Goal: Information Seeking & Learning: Learn about a topic

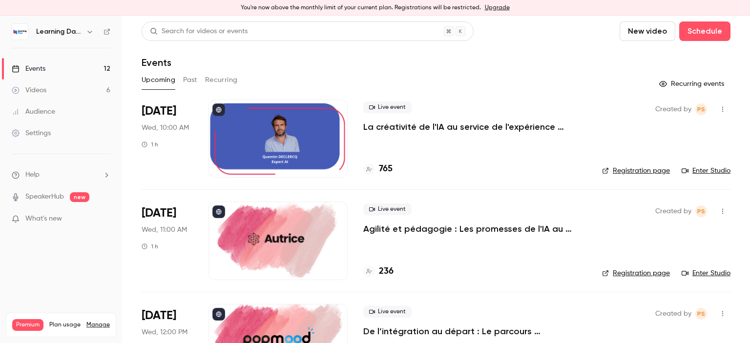
click at [49, 115] on div "Audience" at bounding box center [33, 112] width 43 height 10
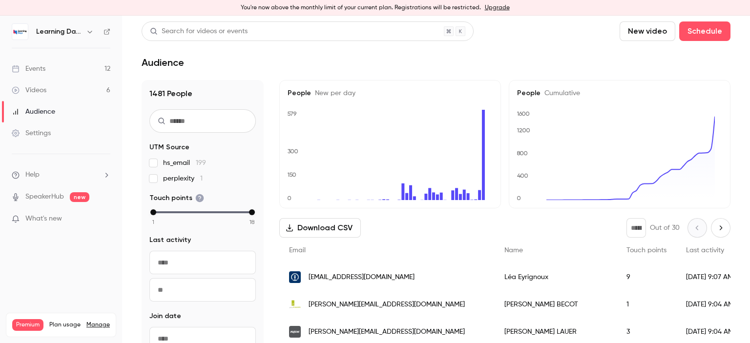
click at [57, 68] on link "Events 12" at bounding box center [61, 68] width 122 height 21
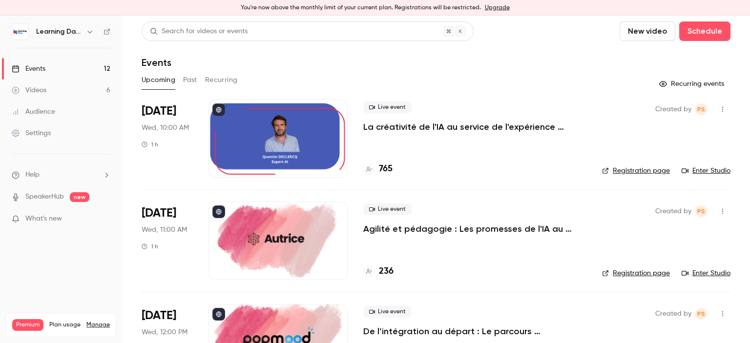
click at [48, 120] on link "Audience" at bounding box center [61, 111] width 122 height 21
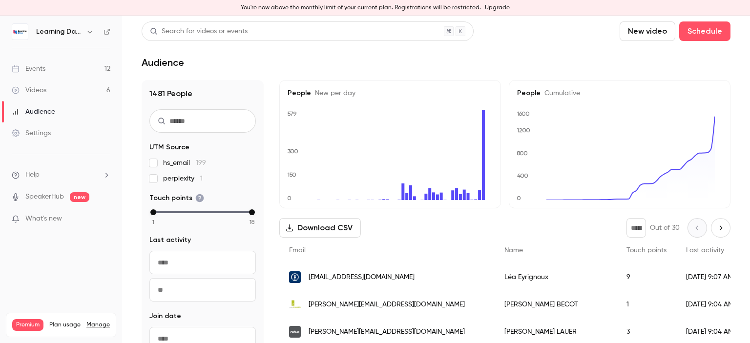
click at [40, 107] on div "Audience" at bounding box center [33, 112] width 43 height 10
click at [39, 96] on link "Videos 6" at bounding box center [61, 90] width 122 height 21
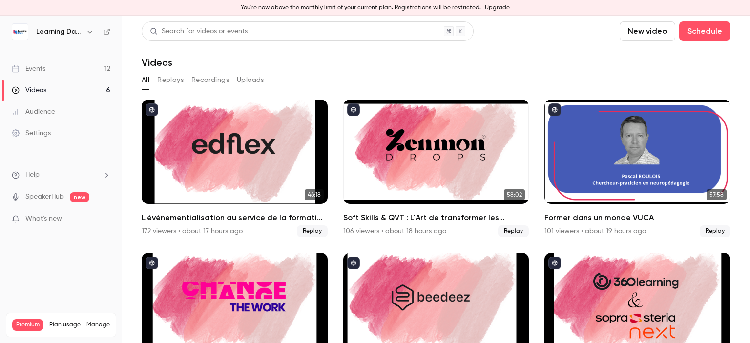
click at [55, 117] on link "Audience" at bounding box center [61, 111] width 122 height 21
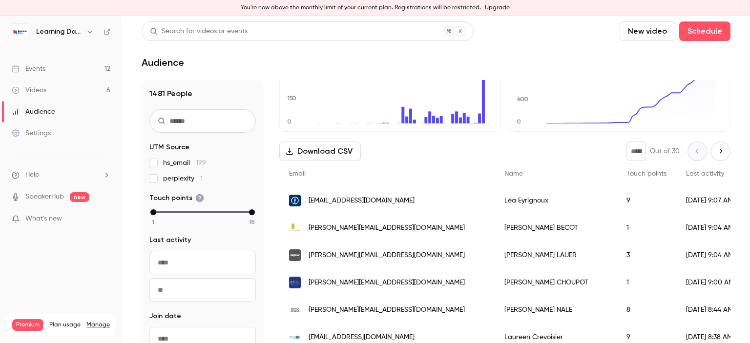
scroll to position [82, 0]
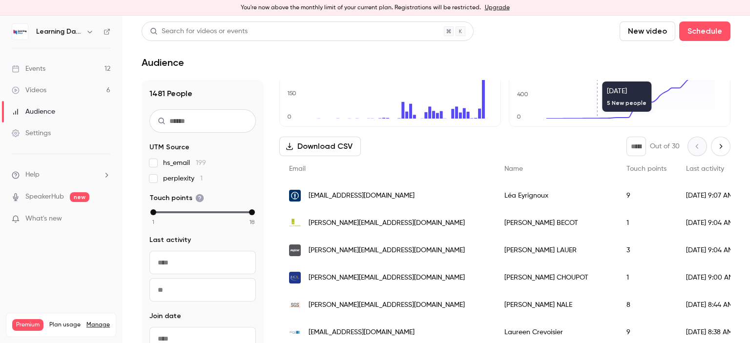
click at [45, 111] on div "Audience" at bounding box center [33, 112] width 43 height 10
click at [42, 98] on link "Videos 6" at bounding box center [61, 90] width 122 height 21
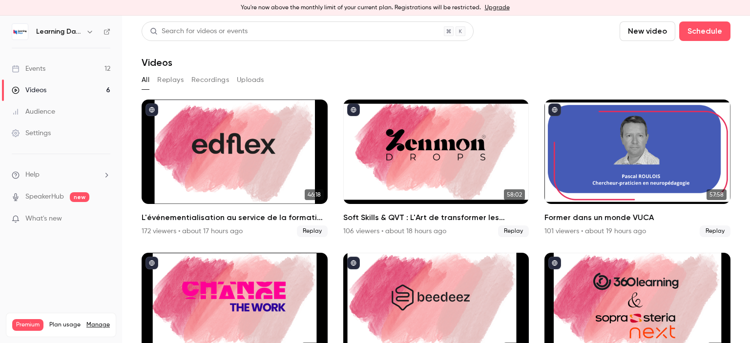
click at [45, 74] on link "Events 12" at bounding box center [61, 68] width 122 height 21
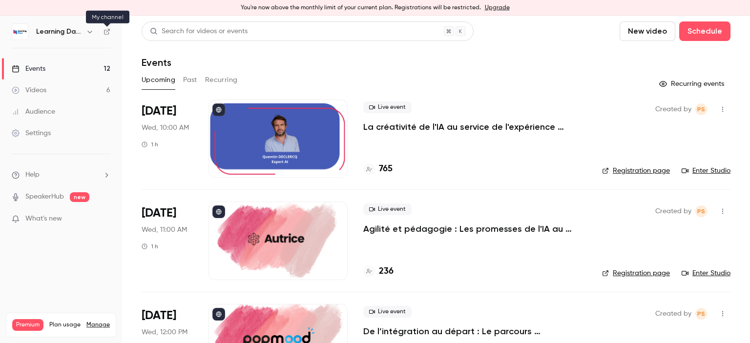
click at [108, 31] on icon at bounding box center [107, 31] width 7 height 7
click at [78, 89] on link "Videos 6" at bounding box center [61, 90] width 122 height 21
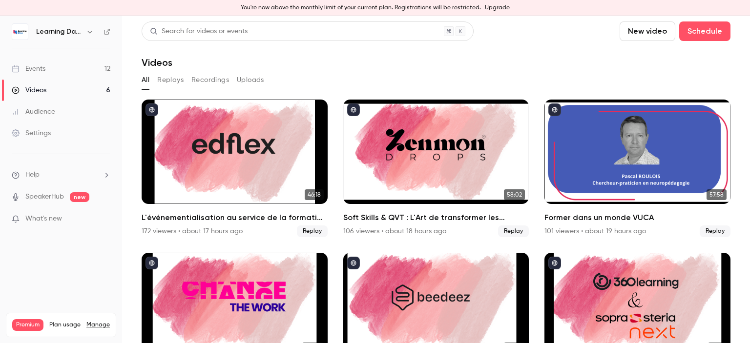
click at [75, 109] on link "Audience" at bounding box center [61, 111] width 122 height 21
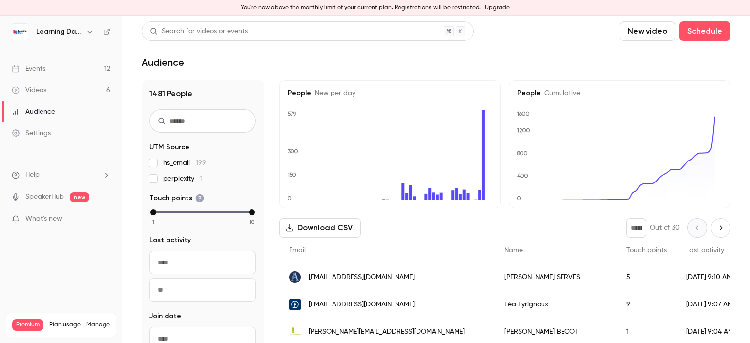
scroll to position [96, 0]
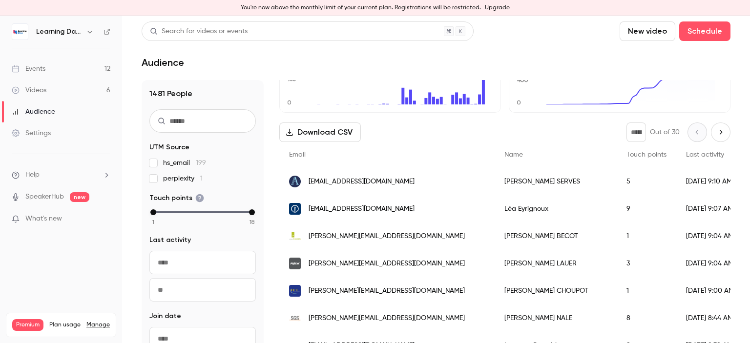
click at [354, 179] on span "[EMAIL_ADDRESS][DOMAIN_NAME]" at bounding box center [362, 182] width 106 height 10
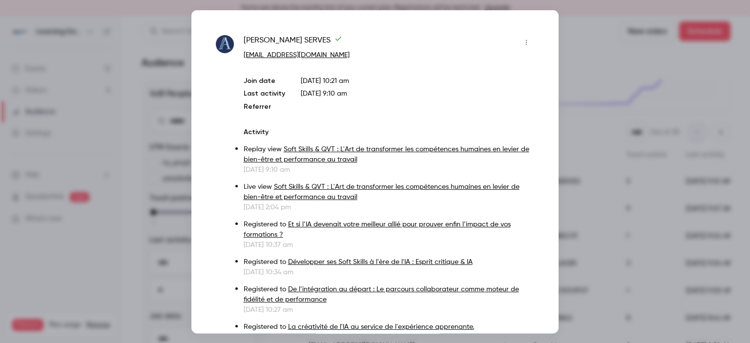
click at [586, 33] on div at bounding box center [375, 171] width 750 height 343
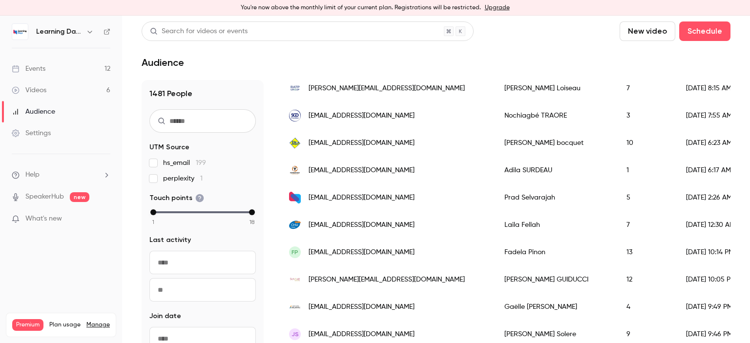
scroll to position [333, 0]
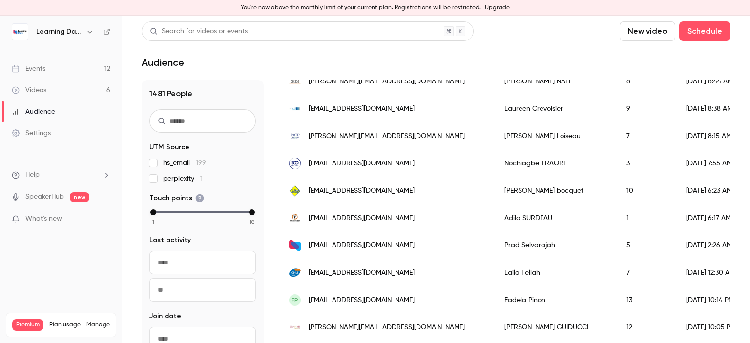
click at [431, 198] on div "[EMAIL_ADDRESS][DOMAIN_NAME]" at bounding box center [386, 190] width 215 height 27
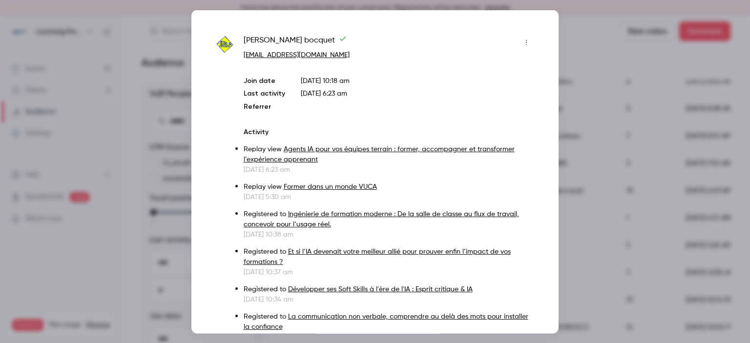
click at [585, 35] on div at bounding box center [375, 171] width 750 height 343
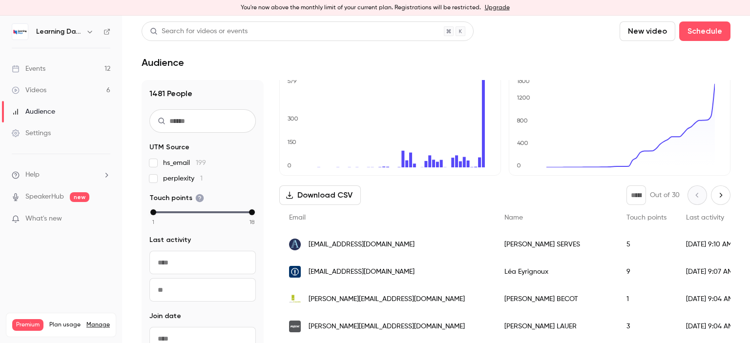
scroll to position [37, 0]
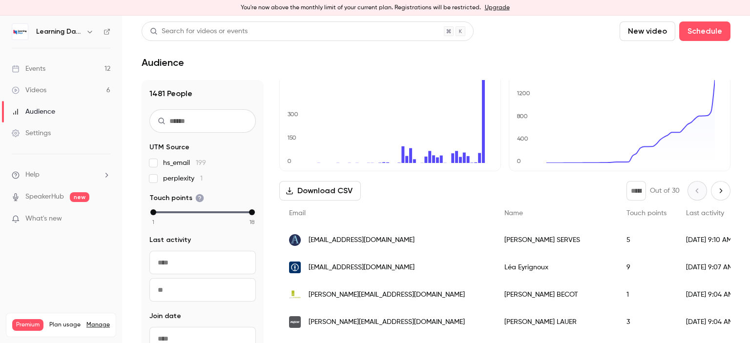
click at [53, 69] on link "Events 12" at bounding box center [61, 68] width 122 height 21
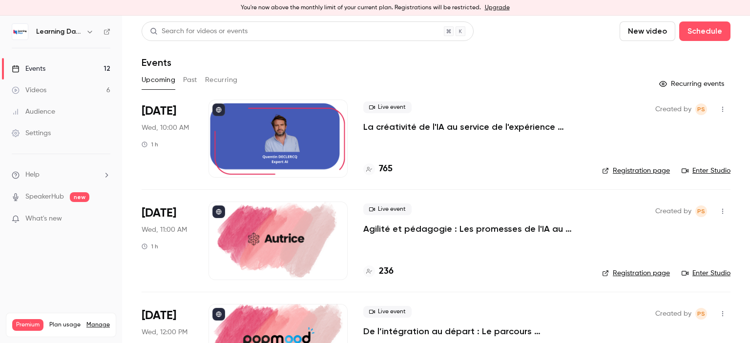
click at [59, 84] on link "Videos 6" at bounding box center [61, 90] width 122 height 21
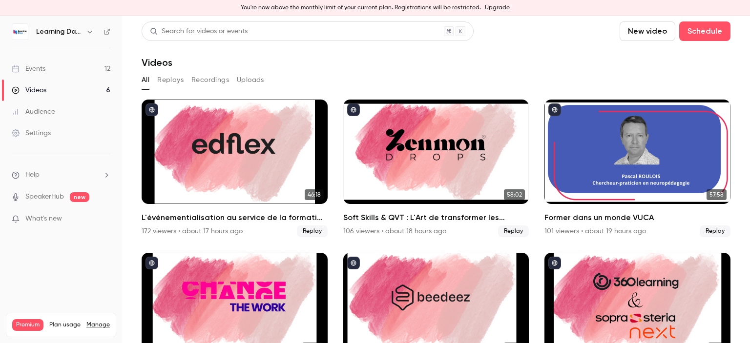
click at [46, 66] on link "Events 12" at bounding box center [61, 68] width 122 height 21
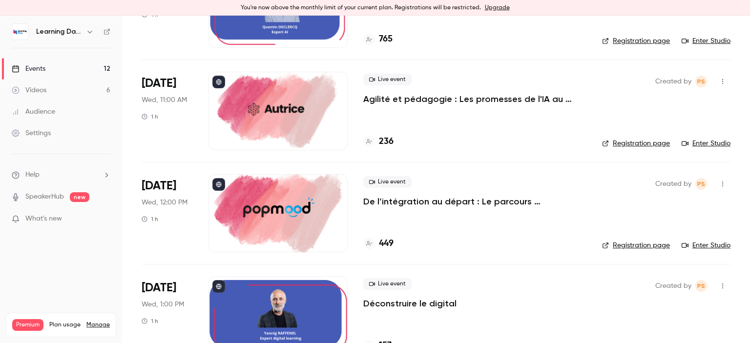
scroll to position [178, 0]
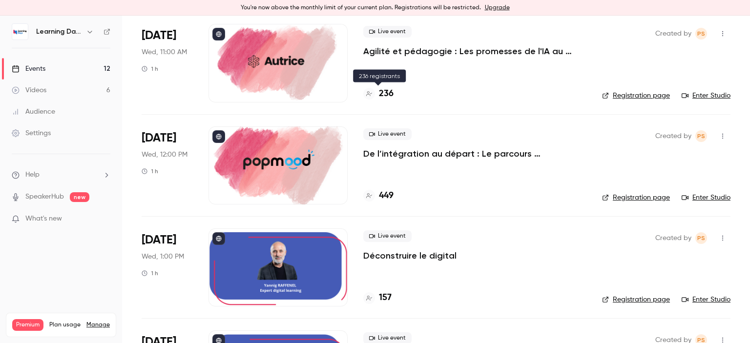
click at [381, 95] on h4 "236" at bounding box center [386, 93] width 15 height 13
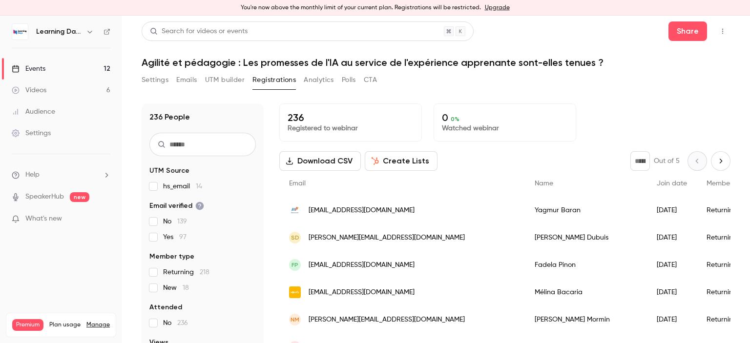
click at [316, 164] on button "Download CSV" at bounding box center [320, 161] width 82 height 20
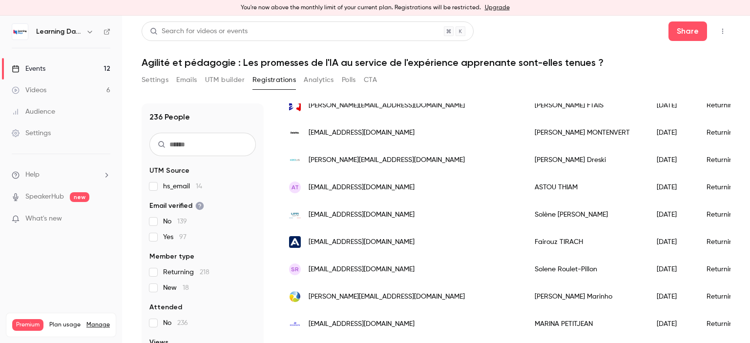
scroll to position [1222, 0]
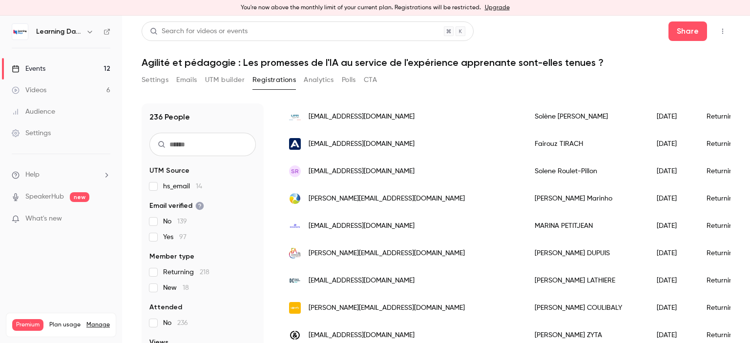
click at [47, 73] on link "Events 12" at bounding box center [61, 68] width 122 height 21
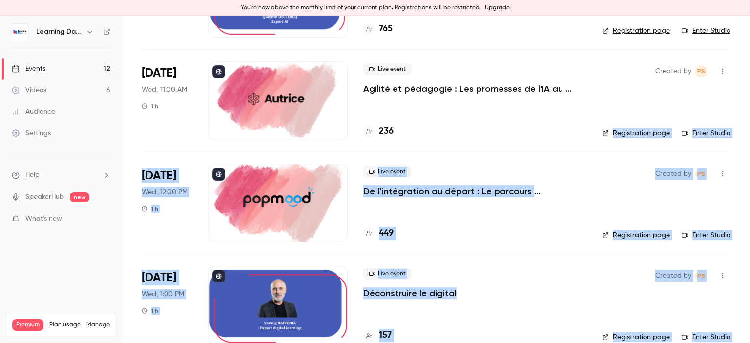
scroll to position [124, 0]
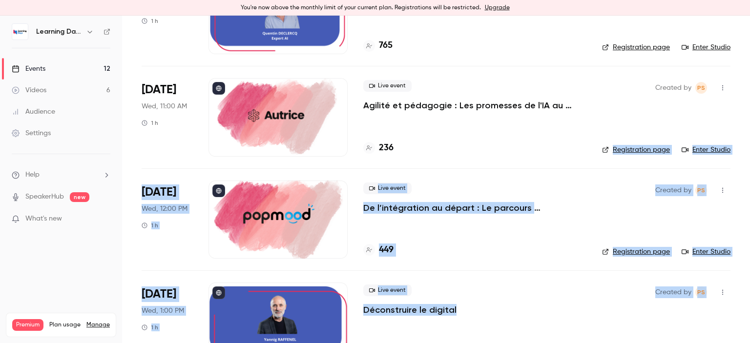
drag, startPoint x: 750, startPoint y: 171, endPoint x: 749, endPoint y: 76, distance: 95.2
click at [749, 76] on main "Search for videos or events New video Schedule Events Upcoming Past Recurring R…" at bounding box center [436, 180] width 628 height 328
click at [385, 149] on h4 "236" at bounding box center [386, 148] width 15 height 13
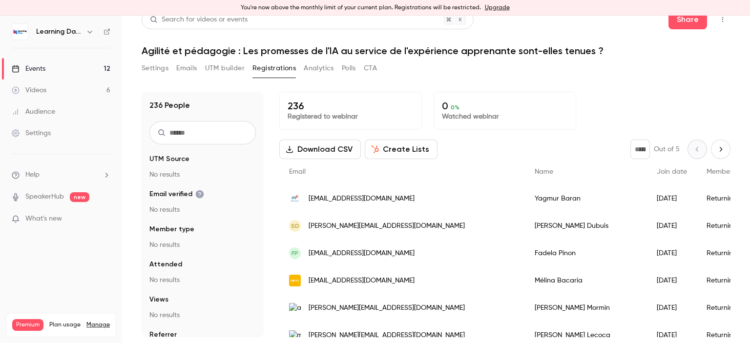
scroll to position [12, 0]
click at [328, 147] on button "Download CSV" at bounding box center [320, 150] width 82 height 20
click at [55, 84] on link "Videos 6" at bounding box center [61, 90] width 122 height 21
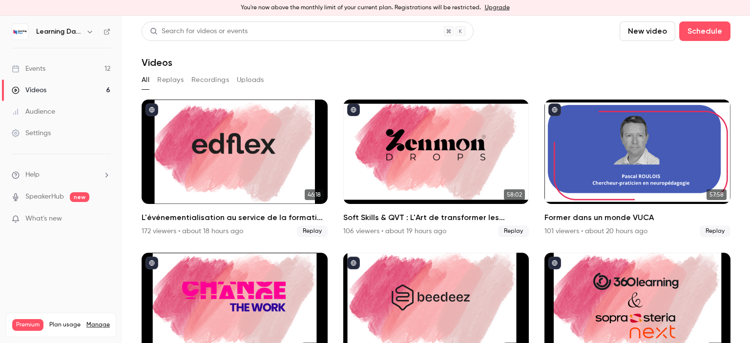
click at [53, 109] on div "Audience" at bounding box center [33, 112] width 43 height 10
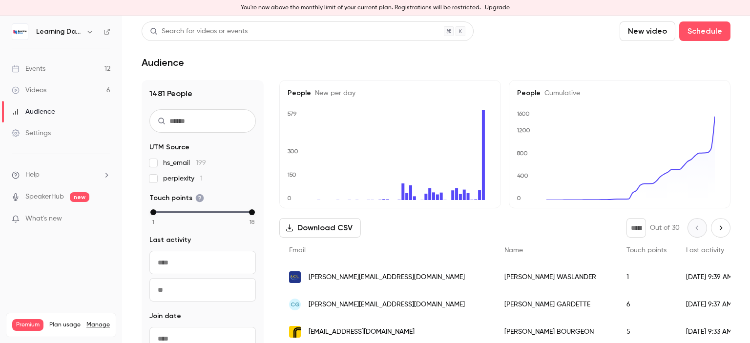
click at [46, 85] on div "Videos" at bounding box center [29, 90] width 35 height 10
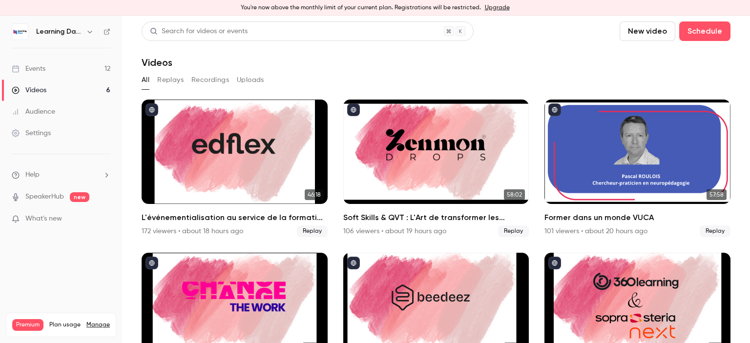
click at [58, 113] on link "Audience" at bounding box center [61, 111] width 122 height 21
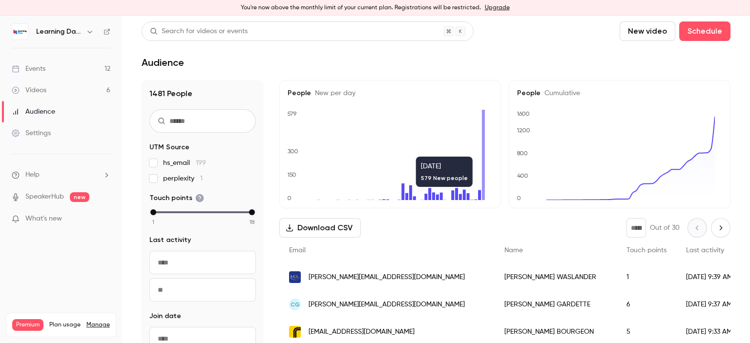
scroll to position [16, 0]
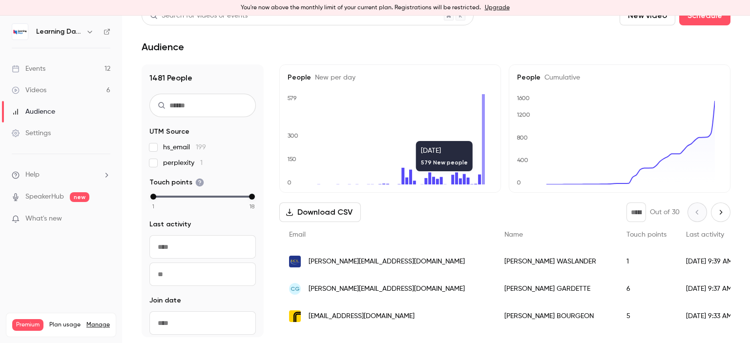
click at [361, 258] on span "[PERSON_NAME][EMAIL_ADDRESS][DOMAIN_NAME]" at bounding box center [387, 262] width 156 height 10
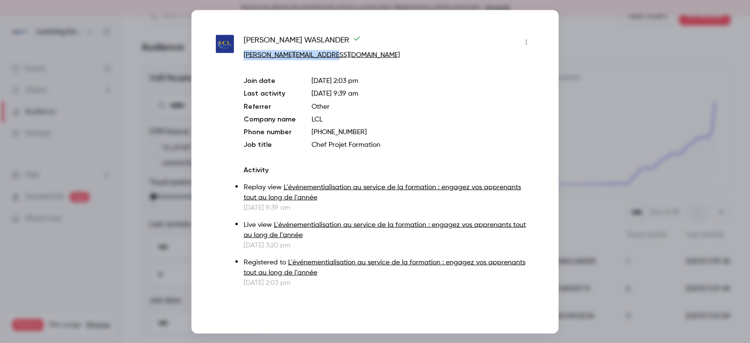
drag, startPoint x: 328, startPoint y: 57, endPoint x: 244, endPoint y: 52, distance: 84.2
click at [244, 52] on p "[PERSON_NAME][EMAIL_ADDRESS][DOMAIN_NAME]" at bounding box center [389, 55] width 291 height 10
copy link "[PERSON_NAME][EMAIL_ADDRESS][DOMAIN_NAME]"
click at [108, 50] on div at bounding box center [375, 171] width 750 height 343
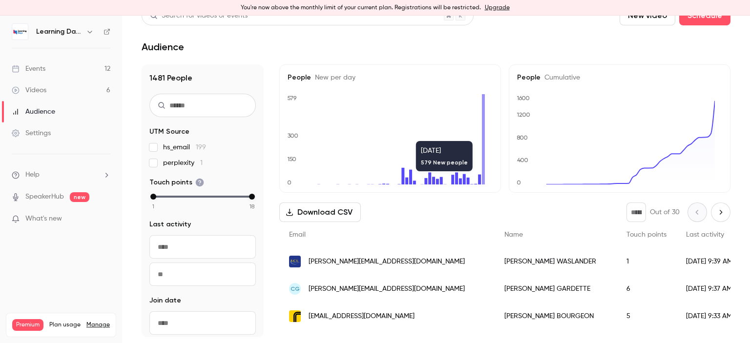
click at [54, 107] on div "Audience" at bounding box center [33, 112] width 43 height 10
click at [50, 91] on link "Videos 6" at bounding box center [61, 90] width 122 height 21
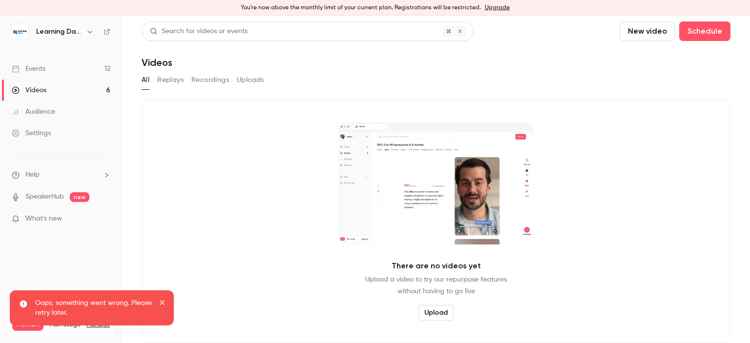
click at [51, 104] on link "Audience" at bounding box center [61, 111] width 122 height 21
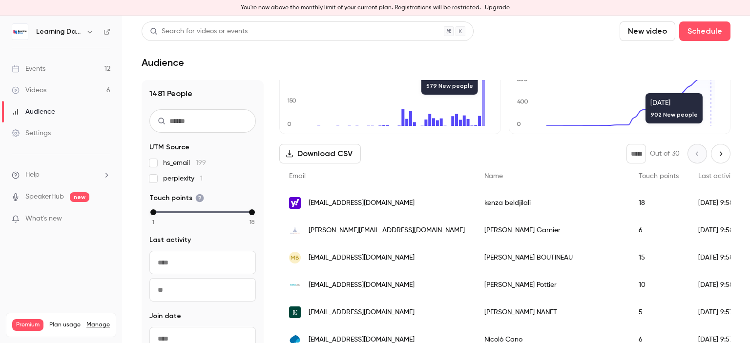
scroll to position [96, 0]
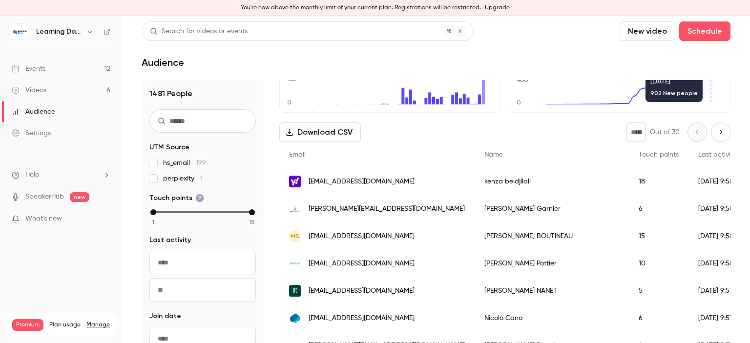
click at [340, 255] on div "[EMAIL_ADDRESS][DOMAIN_NAME]" at bounding box center [376, 263] width 195 height 27
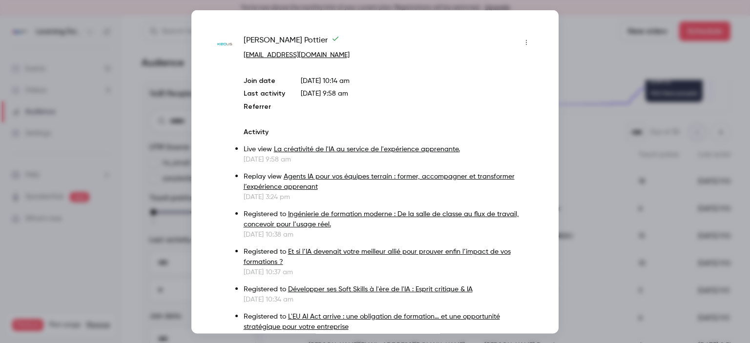
click at [580, 47] on div at bounding box center [375, 171] width 750 height 343
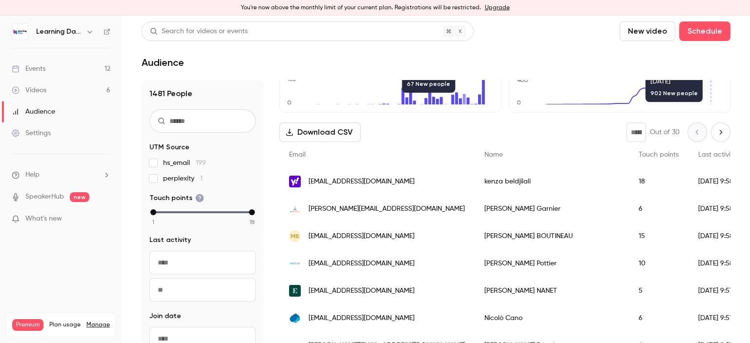
click at [324, 182] on span "kenza.beldjilali@yahoo.fr" at bounding box center [362, 182] width 106 height 10
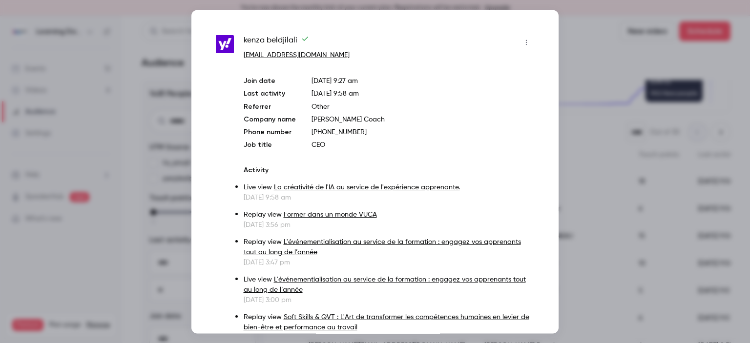
click at [588, 52] on div at bounding box center [375, 171] width 750 height 343
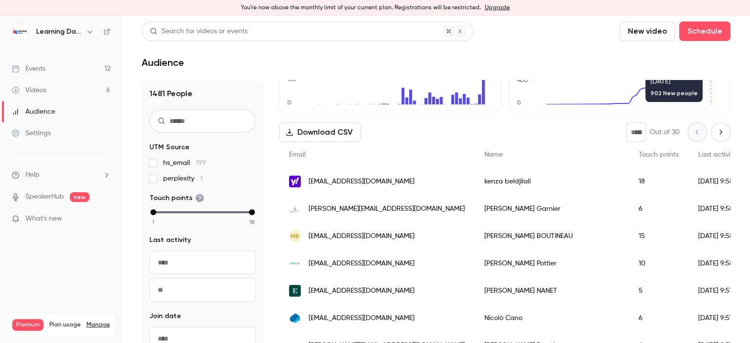
click at [51, 66] on link "Events 12" at bounding box center [61, 68] width 122 height 21
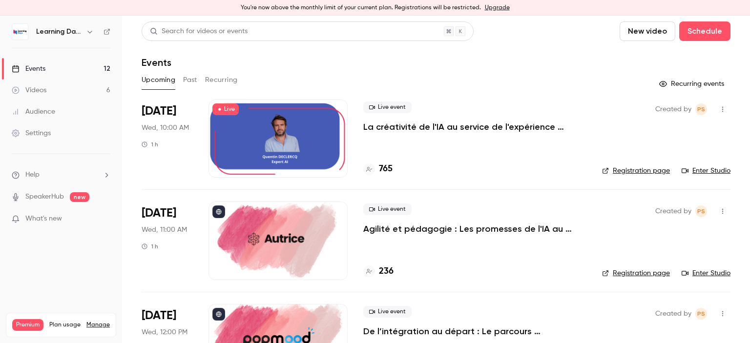
click at [694, 169] on link "Enter Studio" at bounding box center [706, 171] width 49 height 10
click at [56, 117] on link "Audience" at bounding box center [61, 111] width 122 height 21
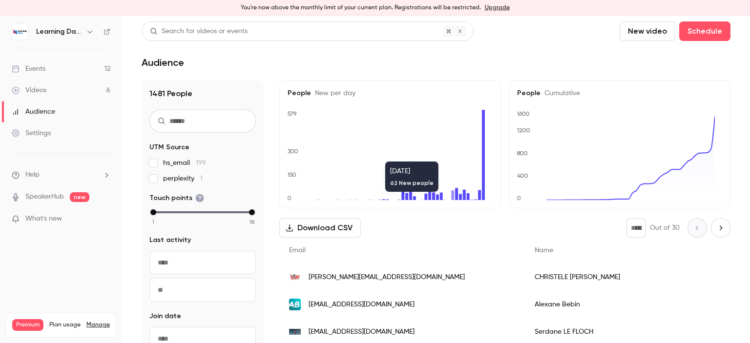
click at [352, 330] on span "serdane.le-floch@arkea.com" at bounding box center [362, 332] width 106 height 10
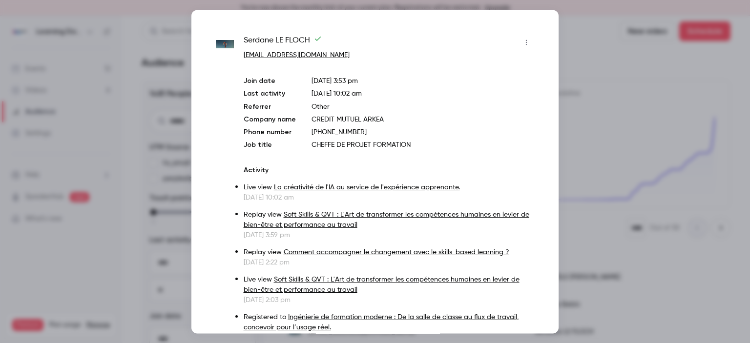
click at [590, 273] on div at bounding box center [375, 171] width 750 height 343
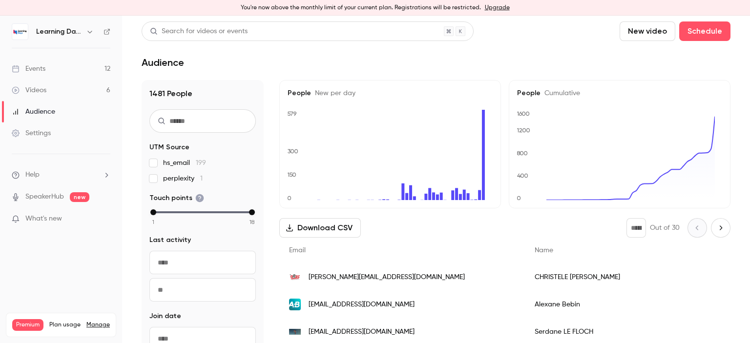
click at [62, 68] on link "Events 12" at bounding box center [61, 68] width 122 height 21
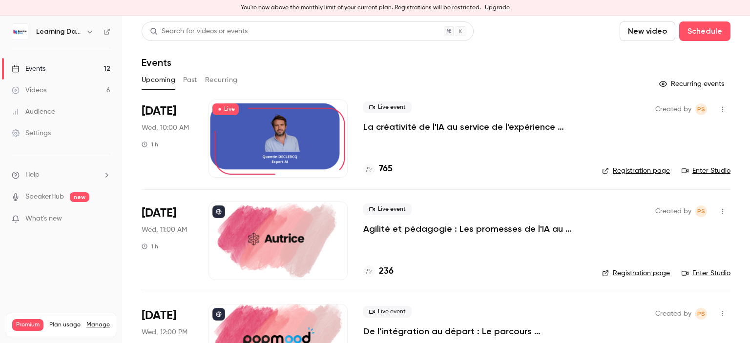
click at [62, 107] on link "Audience" at bounding box center [61, 111] width 122 height 21
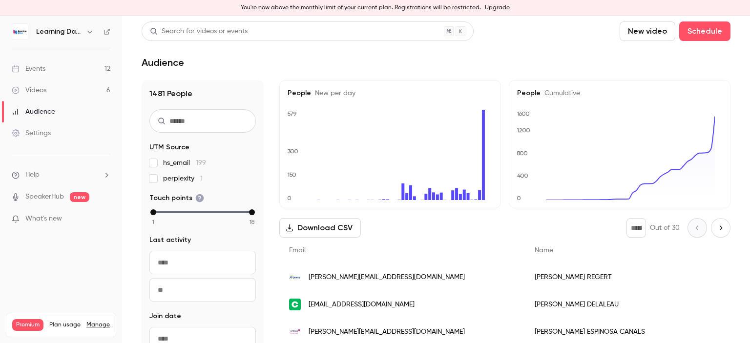
click at [66, 68] on link "Events 12" at bounding box center [61, 68] width 122 height 21
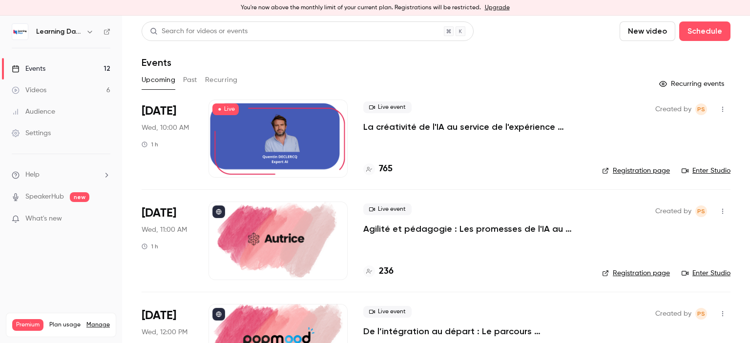
click at [109, 27] on div "Learning Days" at bounding box center [61, 31] width 99 height 17
click at [109, 30] on icon at bounding box center [107, 32] width 6 height 6
click at [42, 135] on div "Settings" at bounding box center [31, 133] width 39 height 10
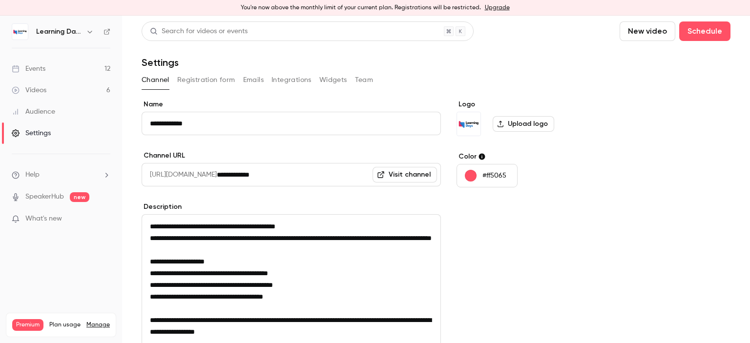
scroll to position [141, 0]
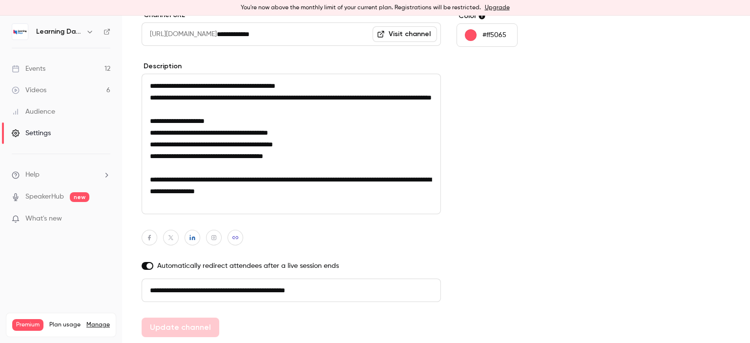
click at [47, 91] on link "Videos 6" at bounding box center [61, 90] width 122 height 21
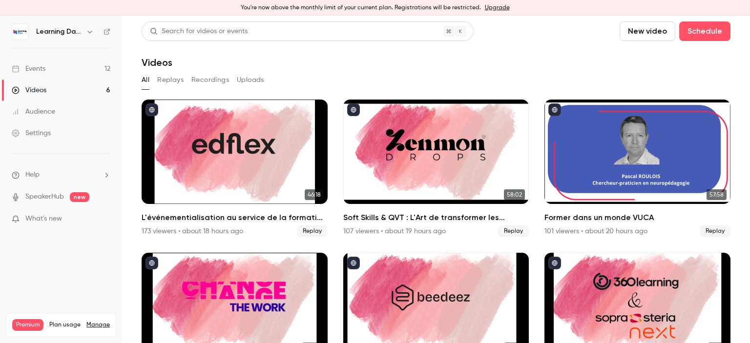
click at [62, 90] on link "Videos 6" at bounding box center [61, 90] width 122 height 21
click at [59, 115] on link "Audience" at bounding box center [61, 111] width 122 height 21
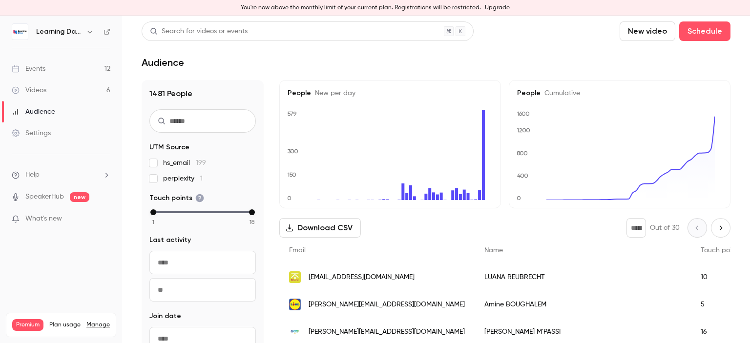
click at [47, 78] on link "Events 12" at bounding box center [61, 68] width 122 height 21
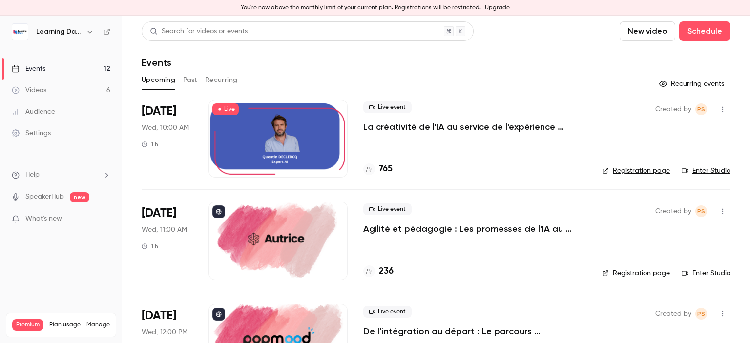
click at [696, 169] on link "Enter Studio" at bounding box center [706, 171] width 49 height 10
click at [52, 111] on div "Audience" at bounding box center [33, 112] width 43 height 10
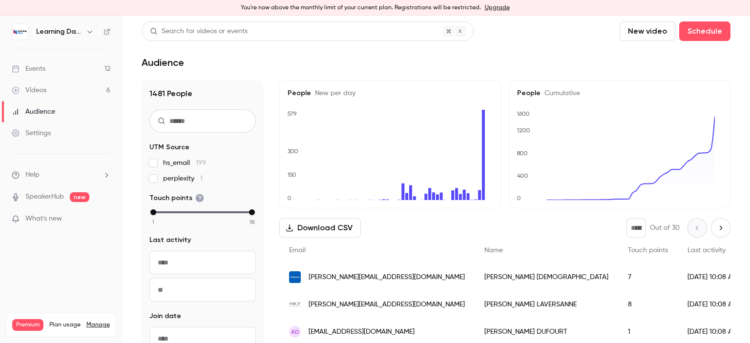
scroll to position [16, 0]
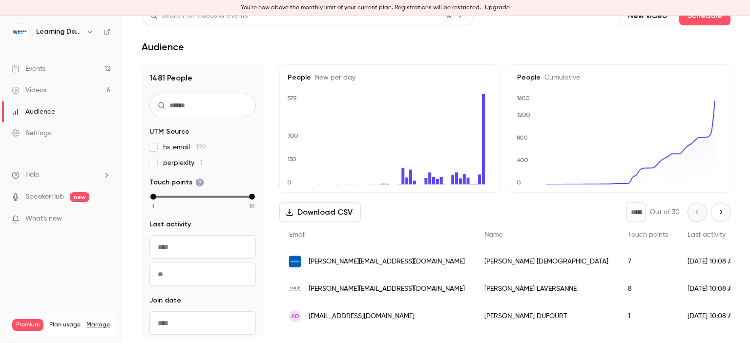
click at [348, 292] on span "aurelie.laversanne@smcp.com" at bounding box center [387, 289] width 156 height 10
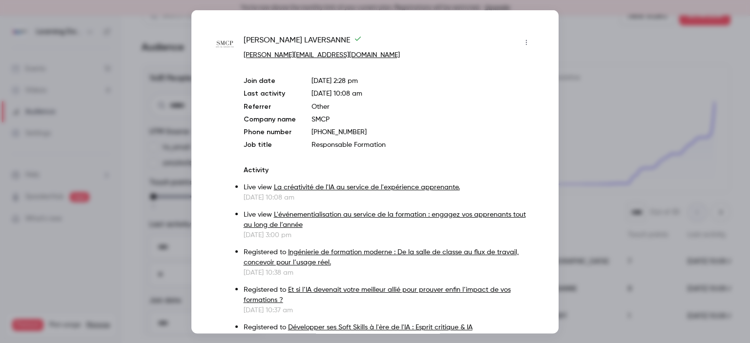
click at [590, 203] on div at bounding box center [375, 171] width 750 height 343
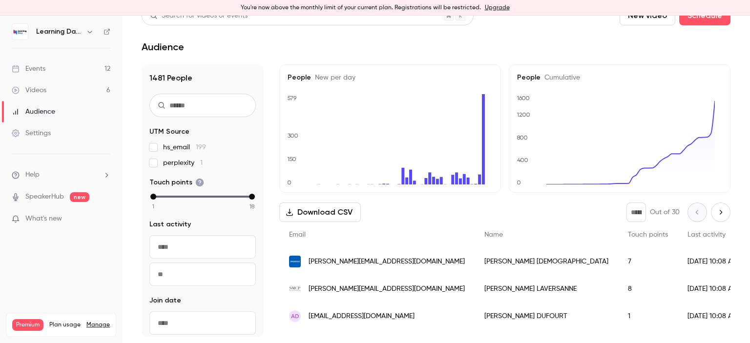
click at [385, 264] on span "jerome.hanafi@amadeus.com" at bounding box center [387, 262] width 156 height 10
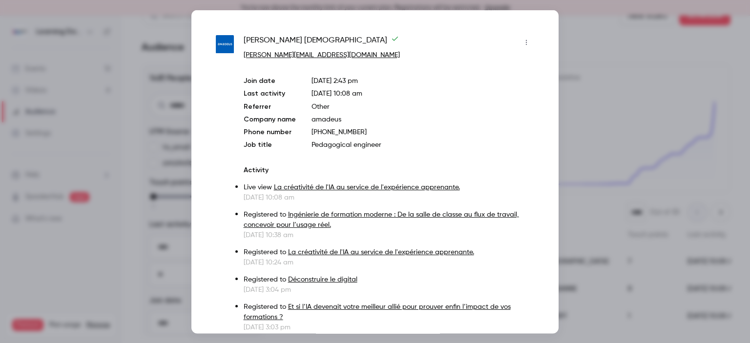
click at [590, 126] on div at bounding box center [375, 171] width 750 height 343
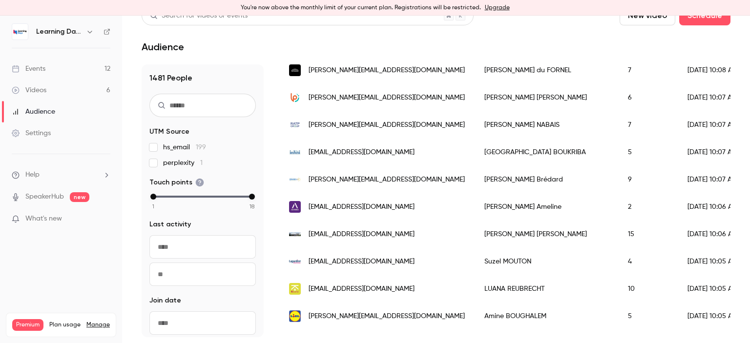
scroll to position [360, 0]
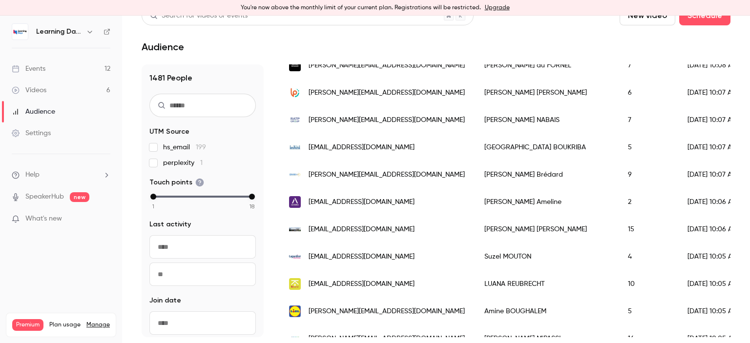
click at [344, 199] on span "eameline@altarea.com" at bounding box center [362, 202] width 106 height 10
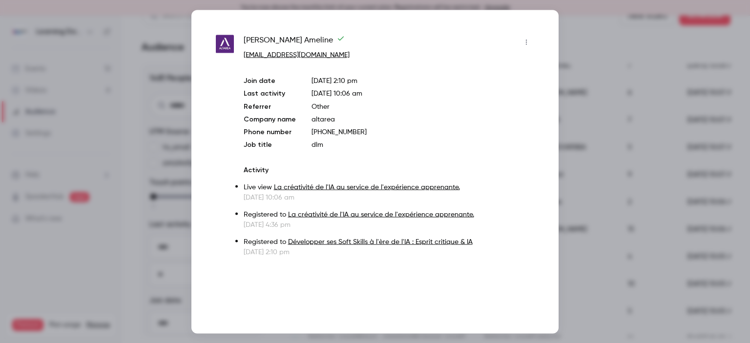
click at [592, 205] on div at bounding box center [375, 171] width 750 height 343
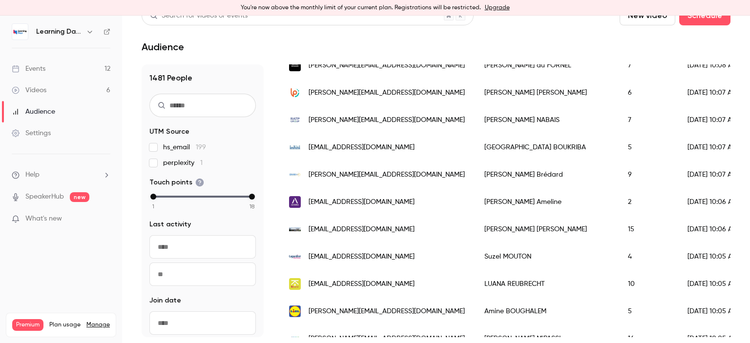
scroll to position [0, 0]
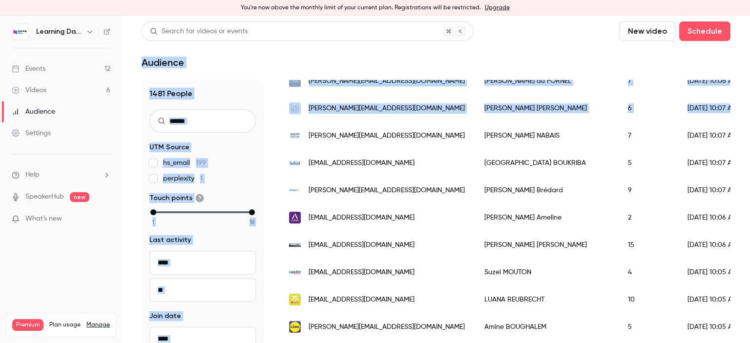
drag, startPoint x: 750, startPoint y: 96, endPoint x: 750, endPoint y: 36, distance: 60.1
click at [750, 36] on main "Search for videos or events New video Schedule Audience 1481 People UTM Source …" at bounding box center [436, 180] width 628 height 328
click at [64, 64] on link "Events 12" at bounding box center [61, 68] width 122 height 21
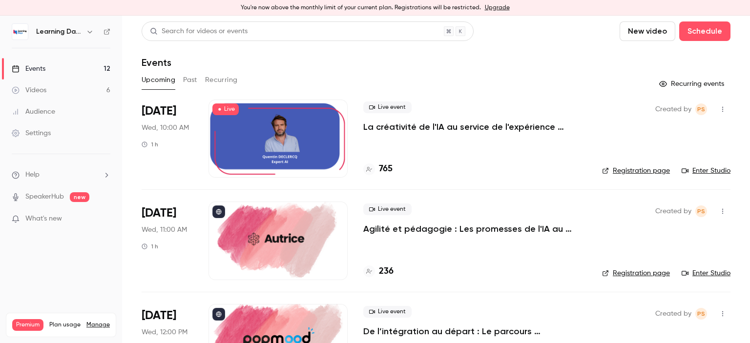
click at [52, 94] on link "Videos 6" at bounding box center [61, 90] width 122 height 21
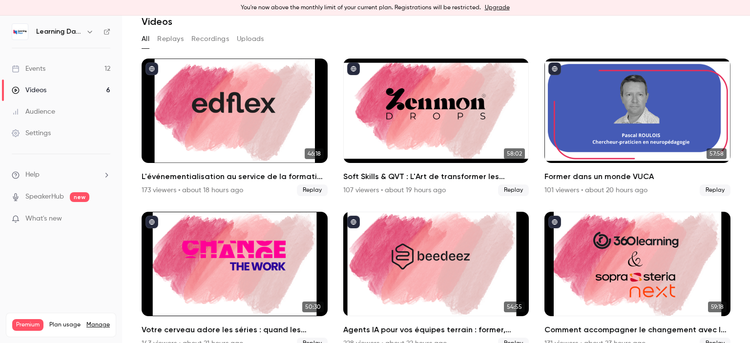
scroll to position [56, 0]
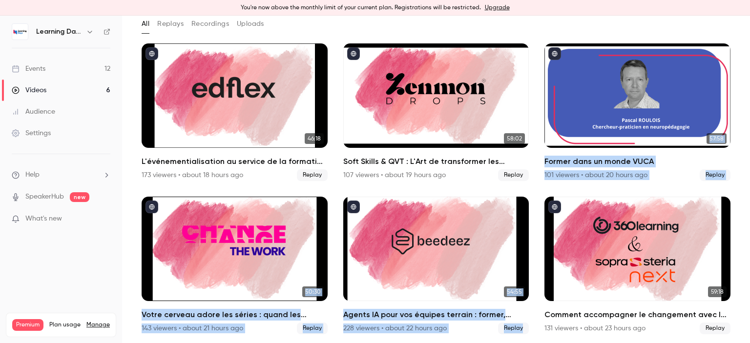
drag, startPoint x: 750, startPoint y: 99, endPoint x: 750, endPoint y: 192, distance: 92.8
click at [750, 192] on main "Search for videos or events New video Schedule Videos All Replays Recordings Up…" at bounding box center [436, 180] width 628 height 328
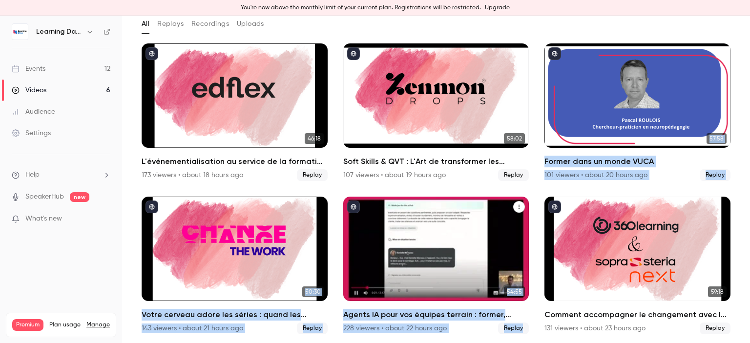
click at [431, 231] on div "Agents IA pour vos équipes terrain : former, accompagner et transformer l’expér…" at bounding box center [436, 249] width 186 height 105
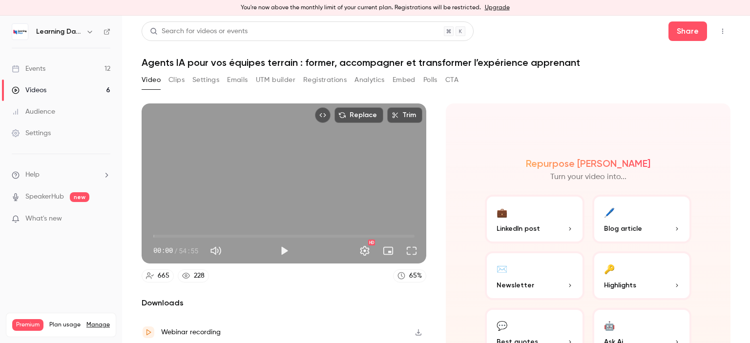
click at [453, 79] on button "CTA" at bounding box center [451, 80] width 13 height 16
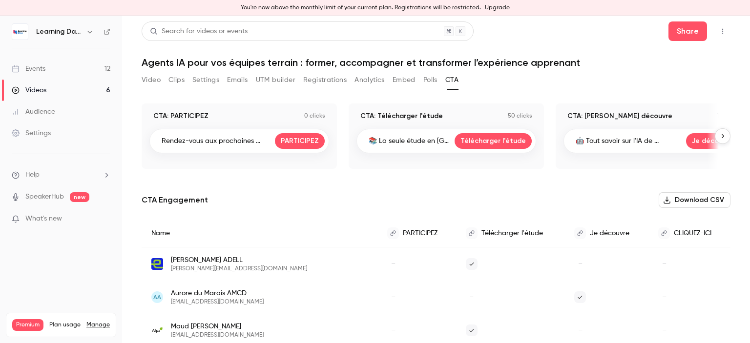
click at [427, 80] on button "Polls" at bounding box center [430, 80] width 14 height 16
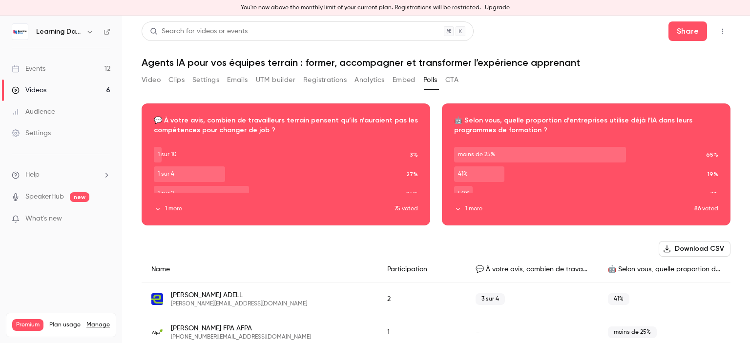
click at [145, 82] on button "Video" at bounding box center [151, 80] width 19 height 16
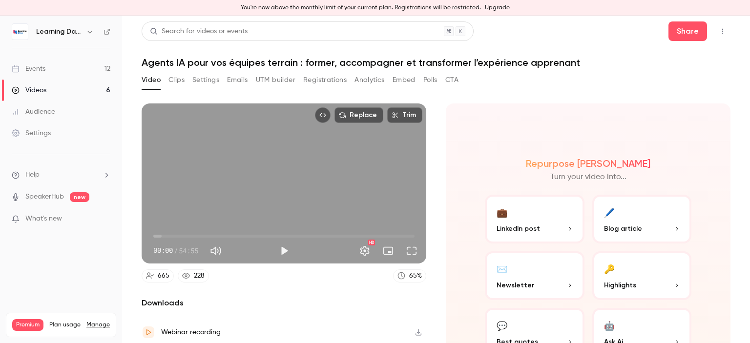
click at [70, 84] on link "Videos 6" at bounding box center [61, 90] width 122 height 21
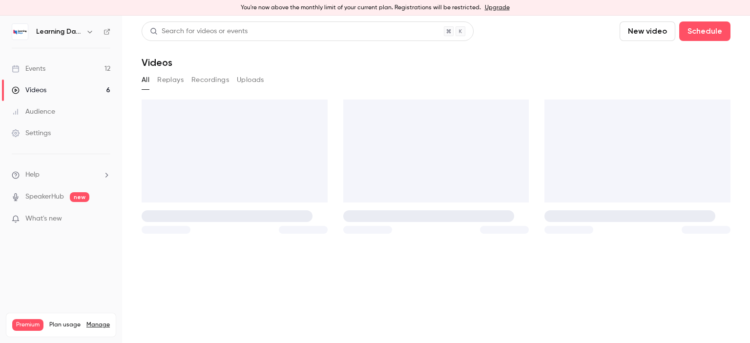
click at [72, 68] on link "Events 12" at bounding box center [61, 68] width 122 height 21
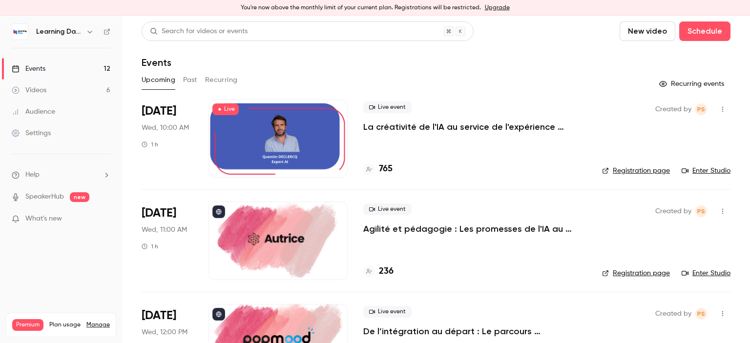
click at [57, 109] on link "Audience" at bounding box center [61, 111] width 122 height 21
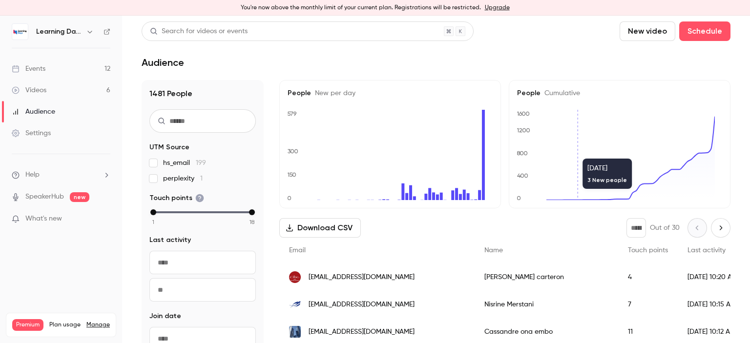
click at [352, 300] on span "n.merstani@lesaffre.com" at bounding box center [362, 305] width 106 height 10
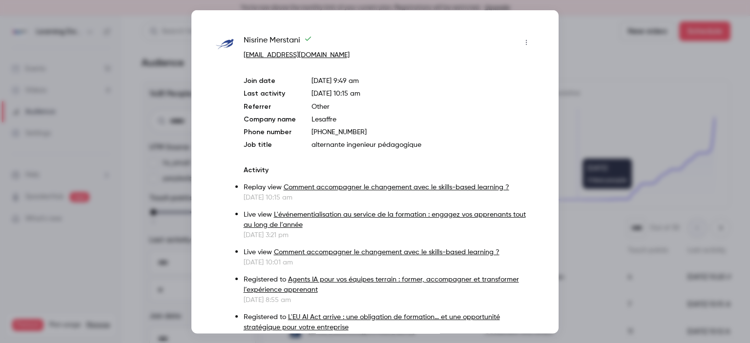
click at [576, 104] on div at bounding box center [375, 171] width 750 height 343
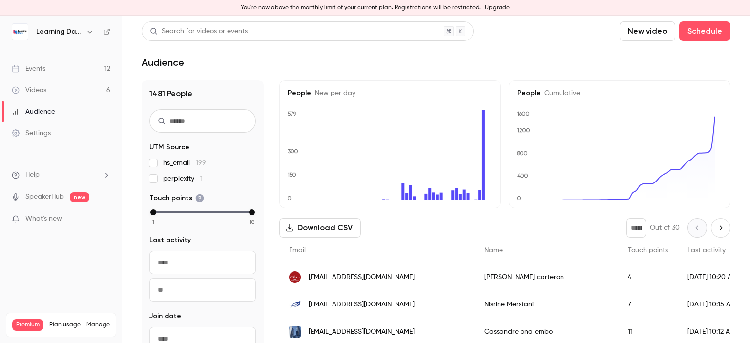
click at [365, 333] on span "cassandre.ona-embo@socgen.com" at bounding box center [362, 332] width 106 height 10
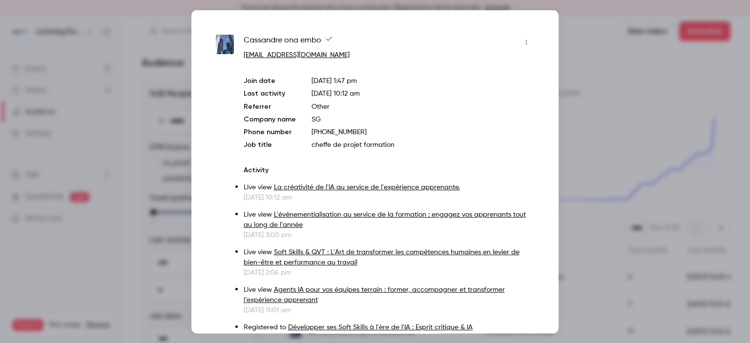
click at [582, 103] on div at bounding box center [375, 171] width 750 height 343
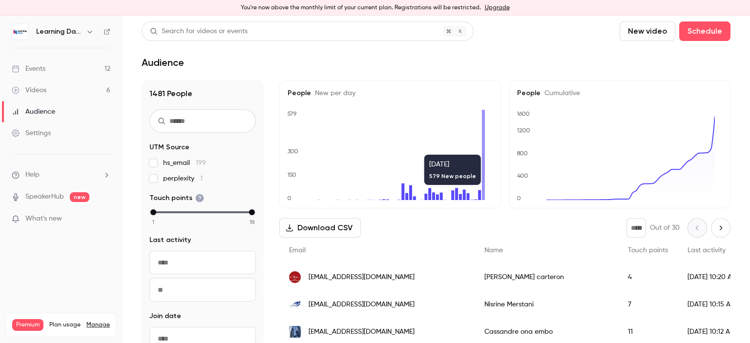
click at [353, 331] on span "cassandre.ona-embo@socgen.com" at bounding box center [362, 332] width 106 height 10
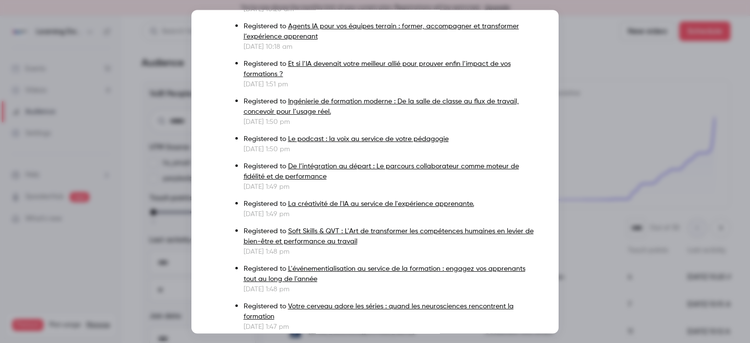
scroll to position [370, 0]
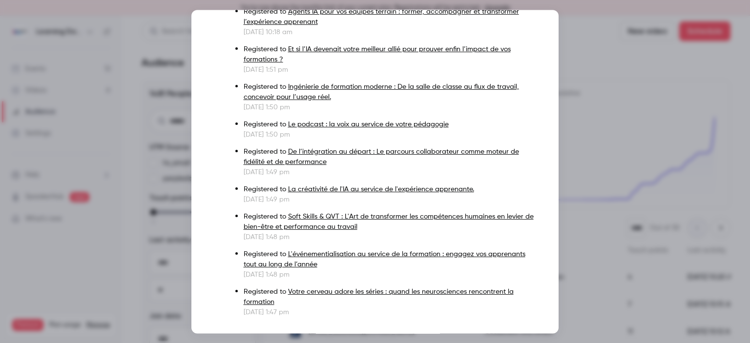
click at [620, 82] on div at bounding box center [375, 171] width 750 height 343
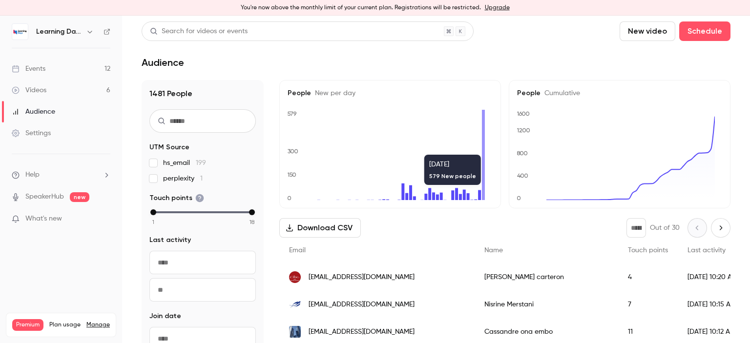
click at [74, 65] on link "Events 12" at bounding box center [61, 68] width 122 height 21
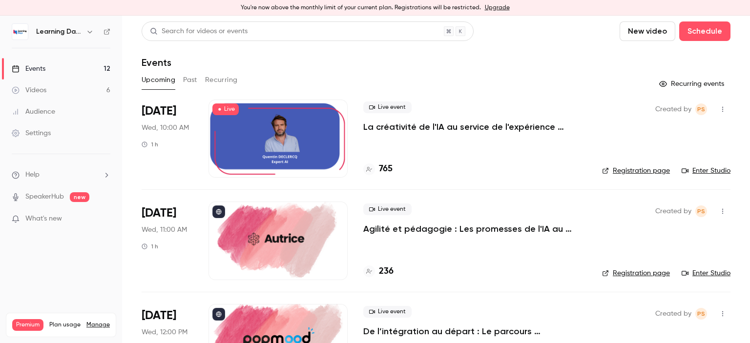
click at [48, 87] on link "Videos 6" at bounding box center [61, 90] width 122 height 21
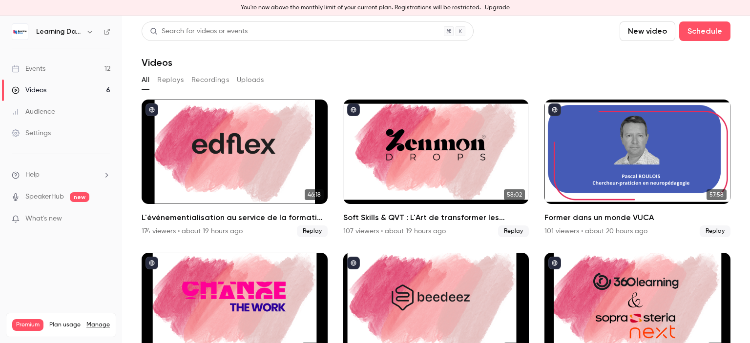
click at [51, 107] on div "Audience" at bounding box center [33, 112] width 43 height 10
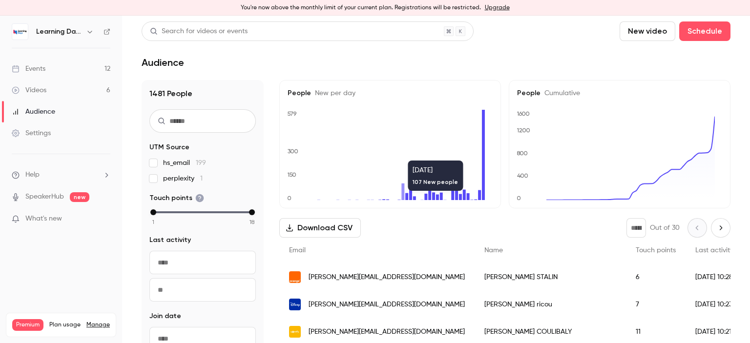
click at [329, 306] on span "anne.ricou@disney.com" at bounding box center [387, 305] width 156 height 10
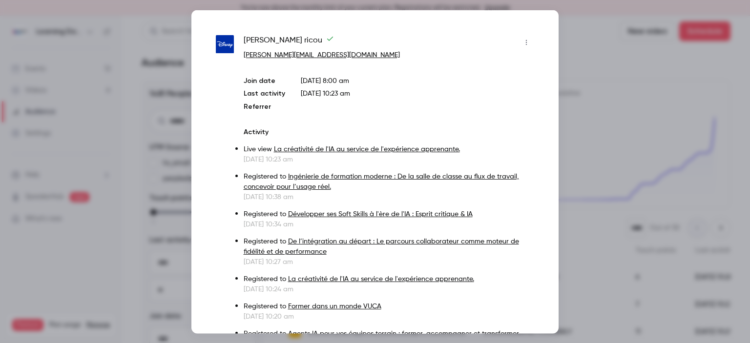
click at [614, 116] on div at bounding box center [375, 171] width 750 height 343
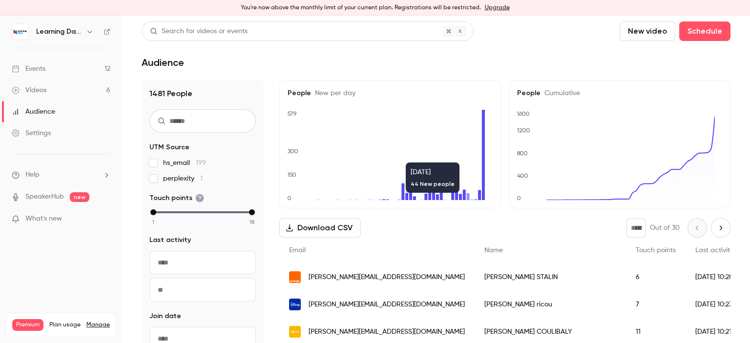
click at [378, 327] on span "[PERSON_NAME][EMAIL_ADDRESS][DOMAIN_NAME]" at bounding box center [387, 332] width 156 height 10
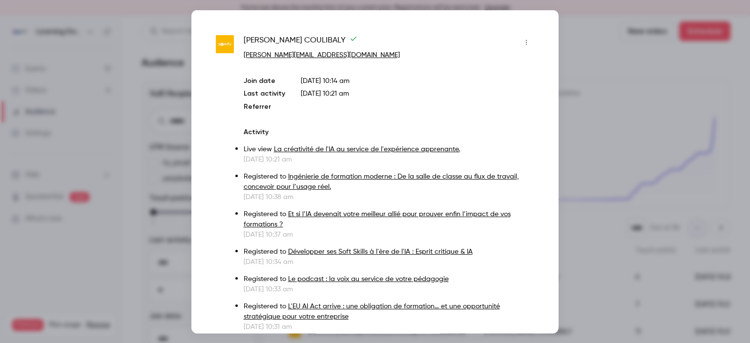
drag, startPoint x: 599, startPoint y: 179, endPoint x: 656, endPoint y: 138, distance: 70.3
click at [656, 138] on div at bounding box center [375, 171] width 750 height 343
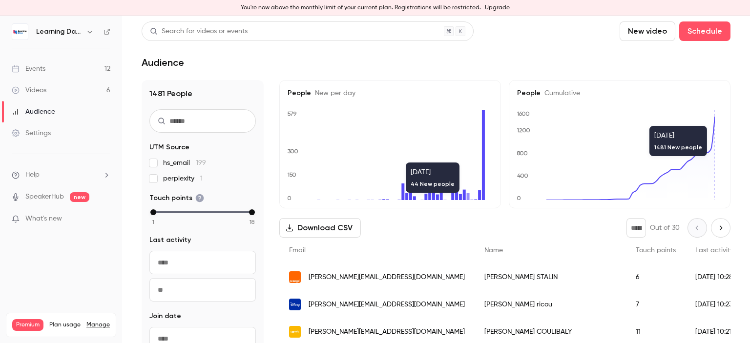
drag, startPoint x: 750, startPoint y: 85, endPoint x: 750, endPoint y: 148, distance: 62.5
click at [39, 64] on div "Events" at bounding box center [29, 69] width 34 height 10
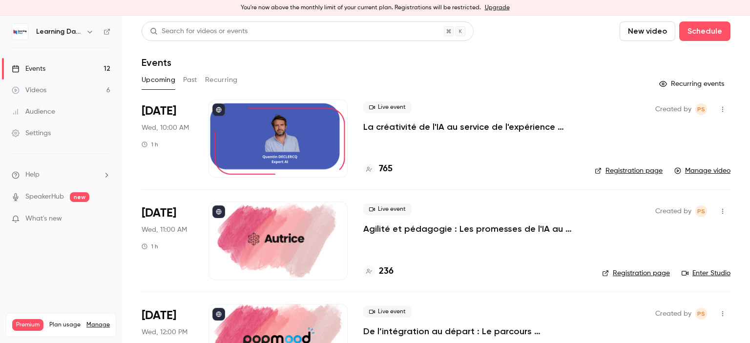
click at [51, 116] on div "Audience" at bounding box center [33, 112] width 43 height 10
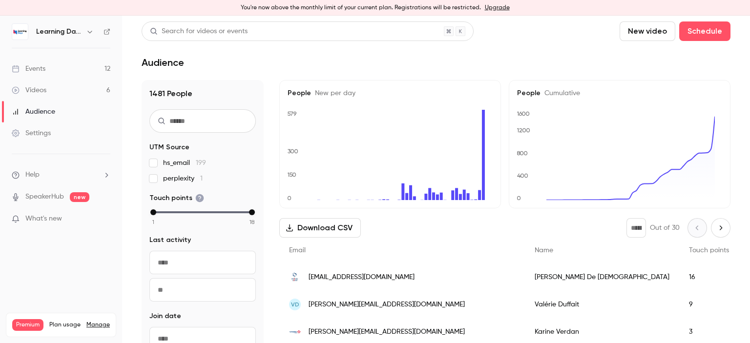
click at [330, 283] on div "ldejesus@vivalto-sante.com" at bounding box center [402, 277] width 246 height 27
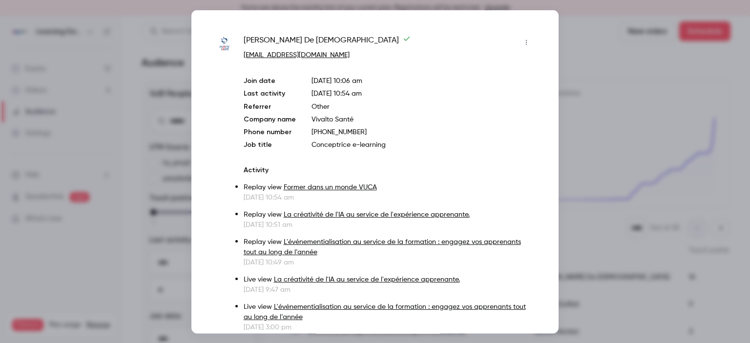
click at [594, 90] on div at bounding box center [375, 171] width 750 height 343
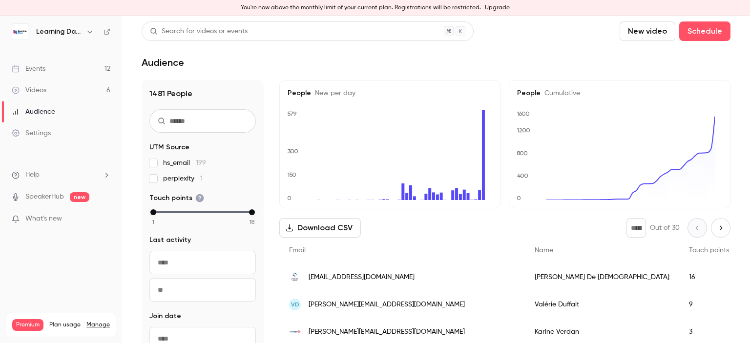
click at [109, 31] on icon at bounding box center [107, 31] width 7 height 7
click at [55, 77] on link "Events 12" at bounding box center [61, 68] width 122 height 21
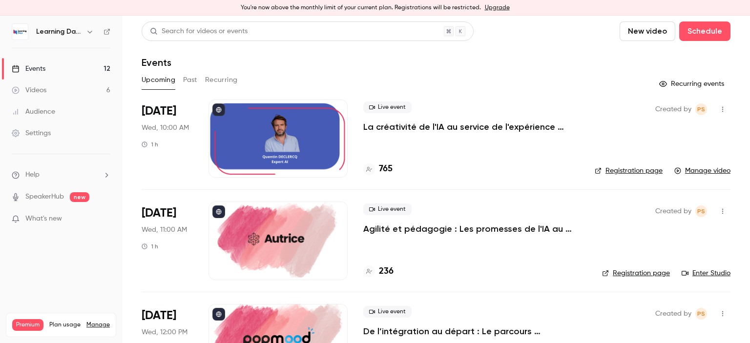
click at [57, 110] on link "Audience" at bounding box center [61, 111] width 122 height 21
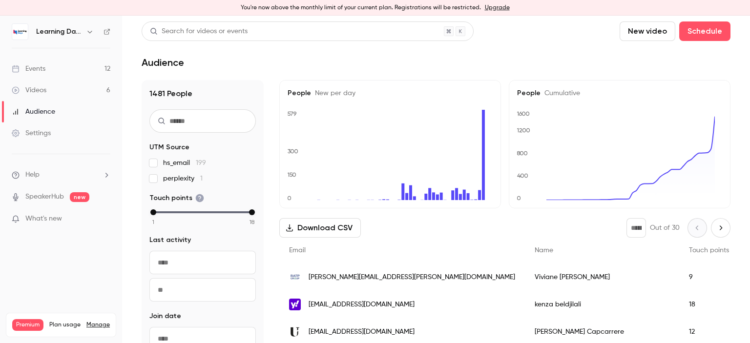
click at [55, 66] on link "Events 12" at bounding box center [61, 68] width 122 height 21
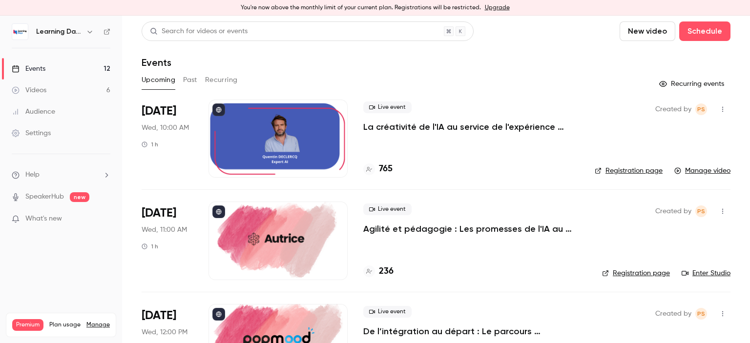
click at [694, 269] on link "Enter Studio" at bounding box center [706, 274] width 49 height 10
click at [47, 77] on link "Events 12" at bounding box center [61, 68] width 122 height 21
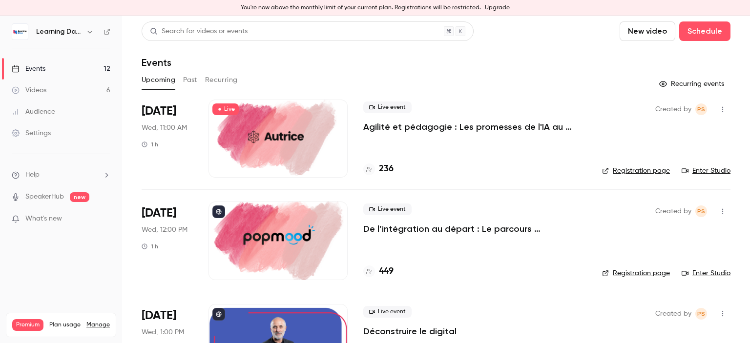
click at [39, 89] on div "Videos" at bounding box center [29, 90] width 35 height 10
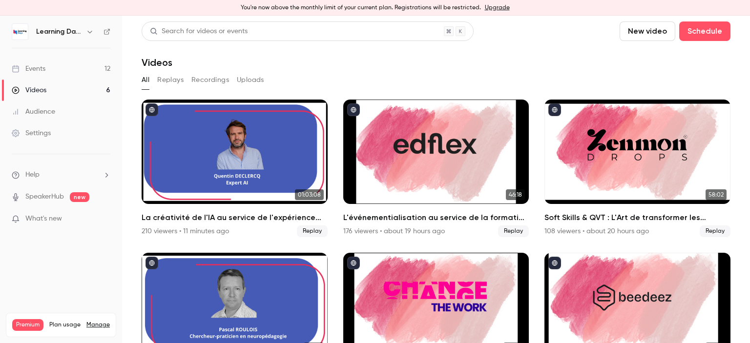
click at [48, 70] on link "Events 12" at bounding box center [61, 68] width 122 height 21
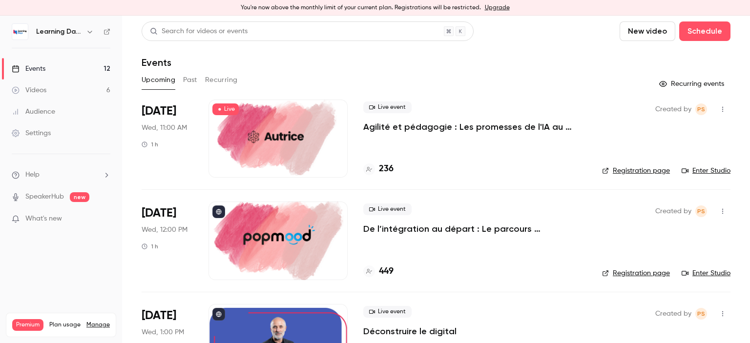
click at [189, 80] on button "Past" at bounding box center [190, 80] width 14 height 16
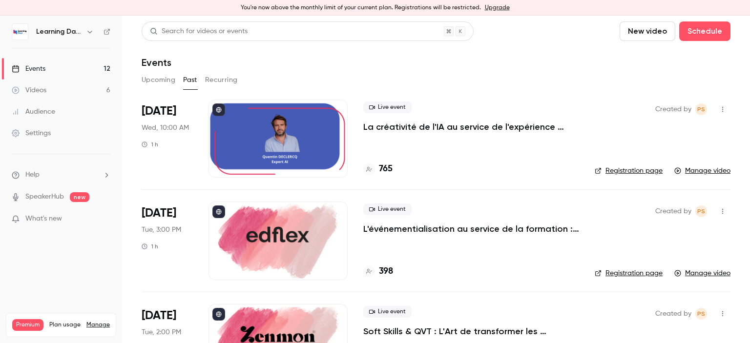
click at [348, 128] on li "Oct 8 Wed, 10:00 AM 1 h Live event La créativité de l'IA au service de l'expéri…" at bounding box center [436, 145] width 589 height 90
click at [326, 128] on div at bounding box center [278, 139] width 139 height 78
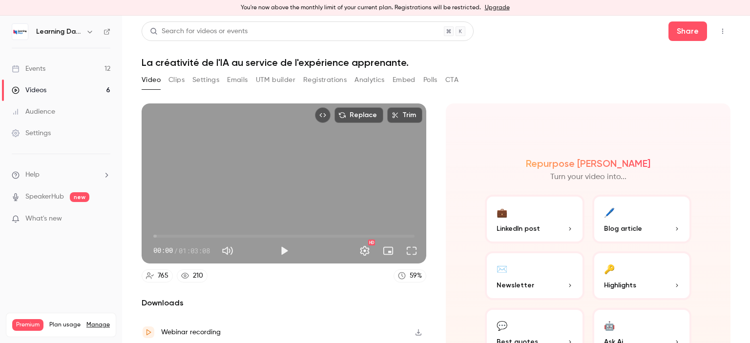
click at [451, 80] on button "CTA" at bounding box center [451, 80] width 13 height 16
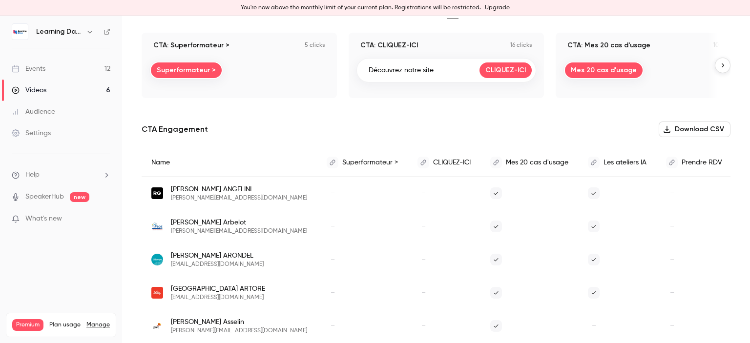
scroll to position [66, 0]
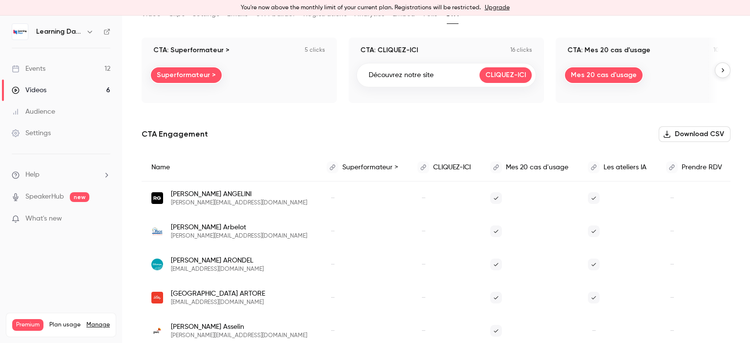
click at [693, 130] on button "Download CSV" at bounding box center [695, 134] width 72 height 16
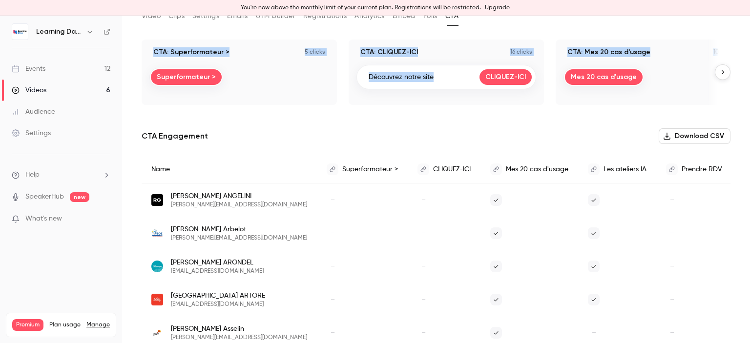
scroll to position [0, 0]
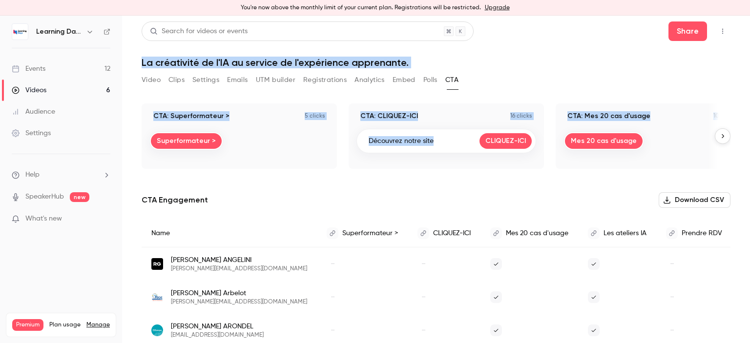
drag, startPoint x: 750, startPoint y: 80, endPoint x: 750, endPoint y: 43, distance: 36.6
click at [750, 43] on main "Search for videos or events Share La créativité de l'IA au service de l'expérie…" at bounding box center [436, 180] width 628 height 328
click at [359, 80] on button "Analytics" at bounding box center [370, 80] width 30 height 16
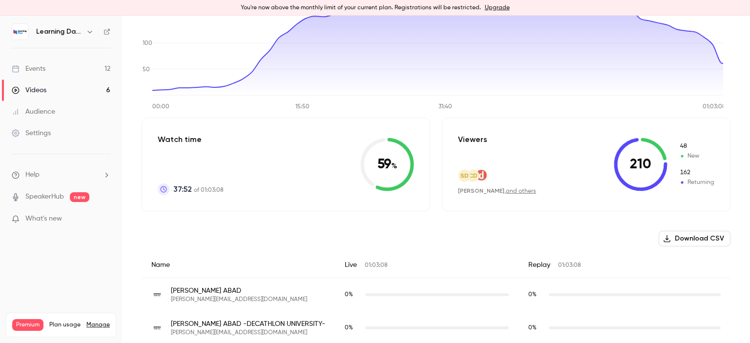
scroll to position [163, 0]
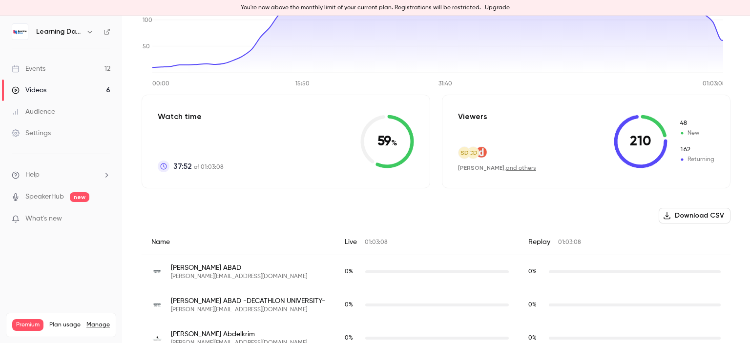
click at [691, 219] on button "Download CSV" at bounding box center [695, 216] width 72 height 16
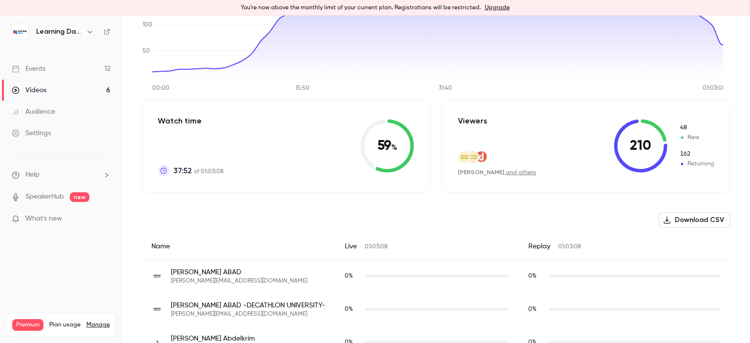
scroll to position [3, 0]
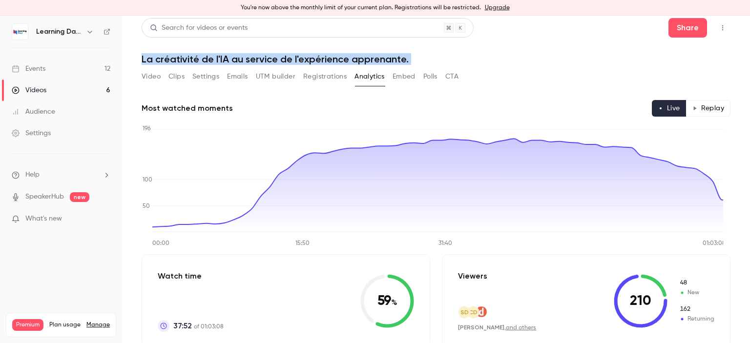
click at [313, 76] on button "Registrations" at bounding box center [324, 77] width 43 height 16
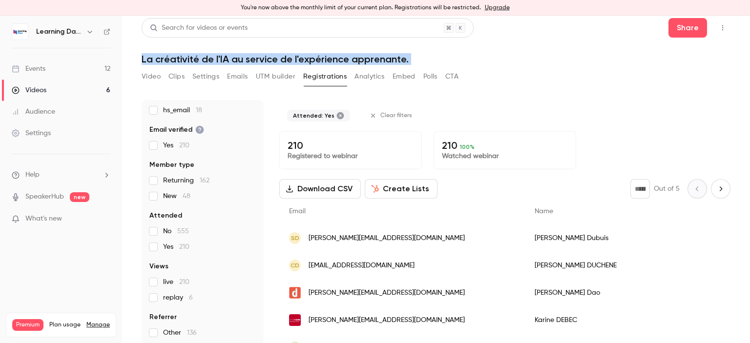
scroll to position [72, 0]
click at [325, 189] on button "Download CSV" at bounding box center [320, 189] width 82 height 20
click at [45, 86] on div "Videos" at bounding box center [29, 90] width 35 height 10
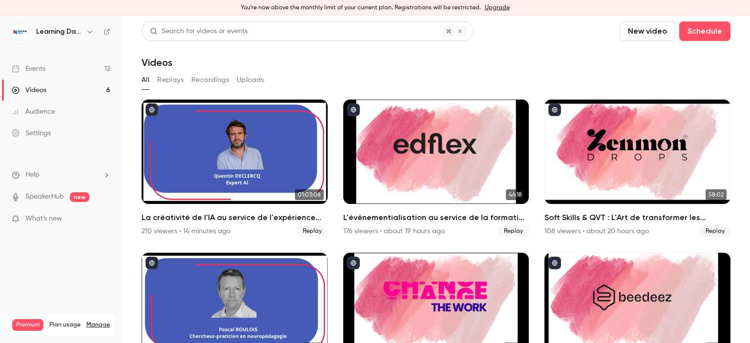
click at [54, 65] on link "Events 12" at bounding box center [61, 68] width 122 height 21
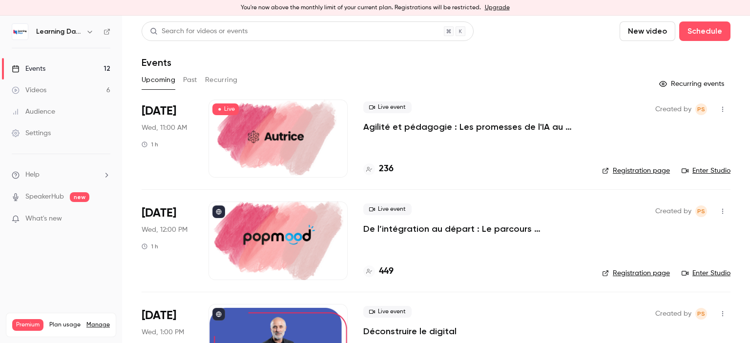
click at [59, 114] on link "Audience" at bounding box center [61, 111] width 122 height 21
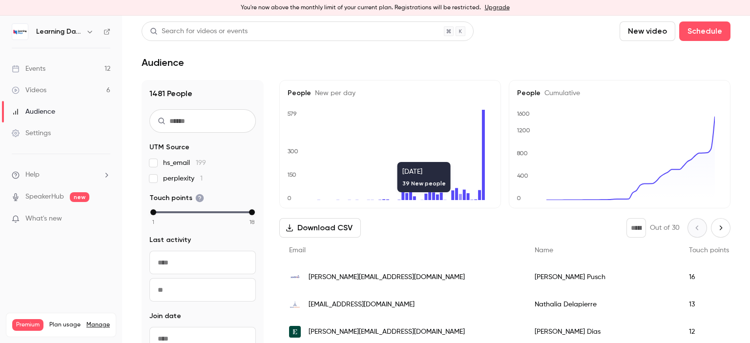
click at [330, 278] on span "[PERSON_NAME][EMAIL_ADDRESS][DOMAIN_NAME]" at bounding box center [387, 278] width 156 height 10
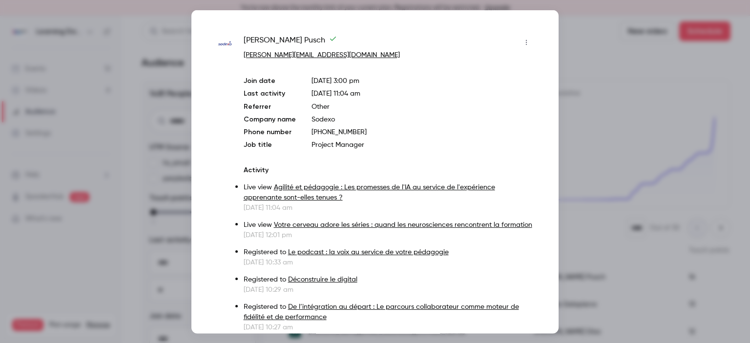
click at [618, 105] on div at bounding box center [375, 171] width 750 height 343
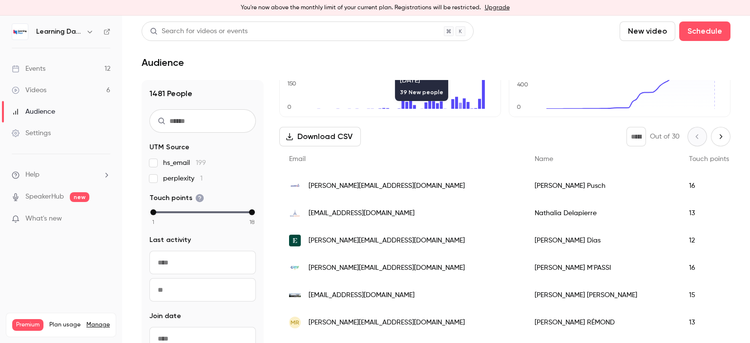
scroll to position [112, 0]
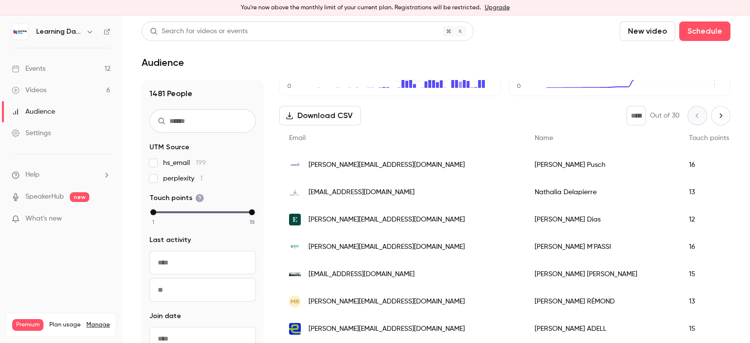
click at [356, 188] on span "nathalia.delapierre@adp.fr" at bounding box center [362, 193] width 106 height 10
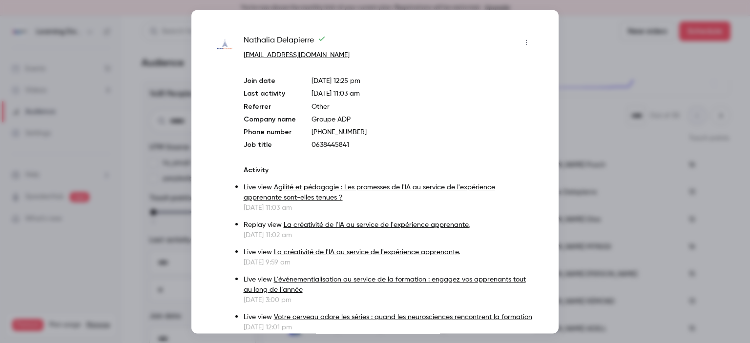
click at [600, 71] on div at bounding box center [375, 171] width 750 height 343
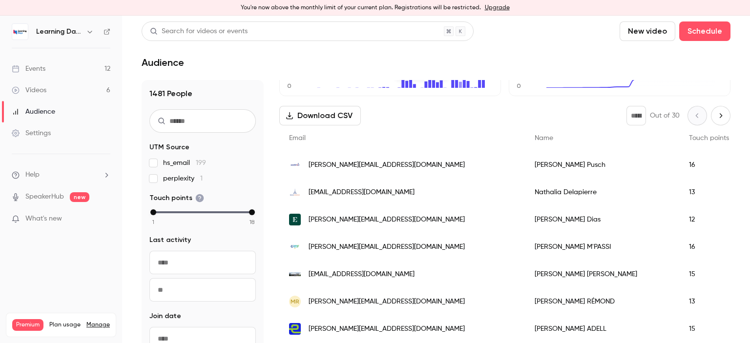
click at [356, 250] on span "renee.m-passi@grdf.fr" at bounding box center [387, 247] width 156 height 10
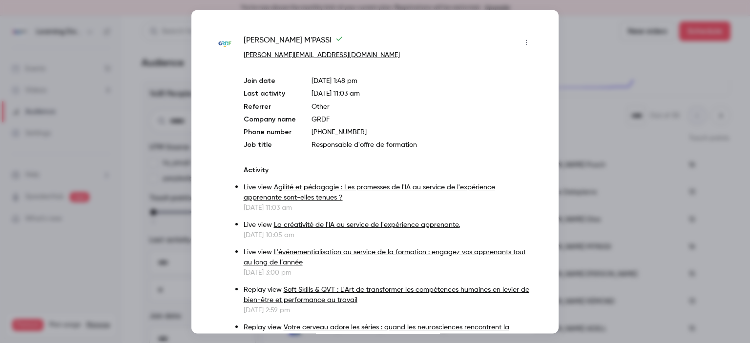
click at [586, 56] on div at bounding box center [375, 171] width 750 height 343
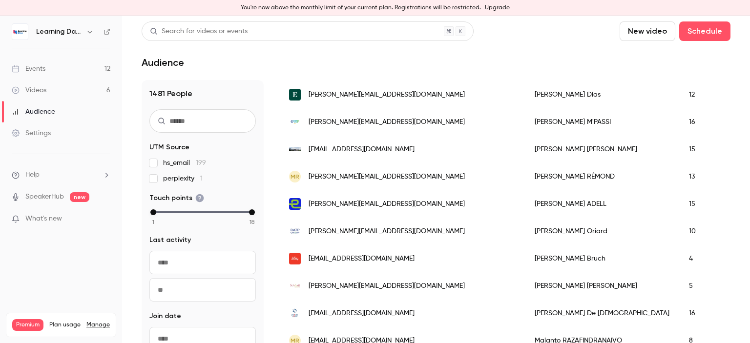
scroll to position [249, 0]
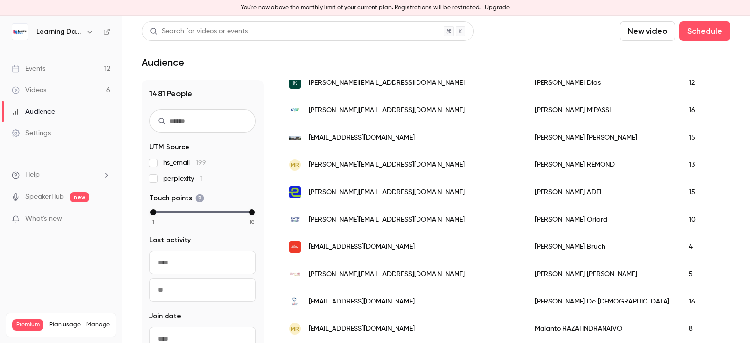
click at [324, 215] on span "lauriane.oriard@ratp.fr" at bounding box center [387, 220] width 156 height 10
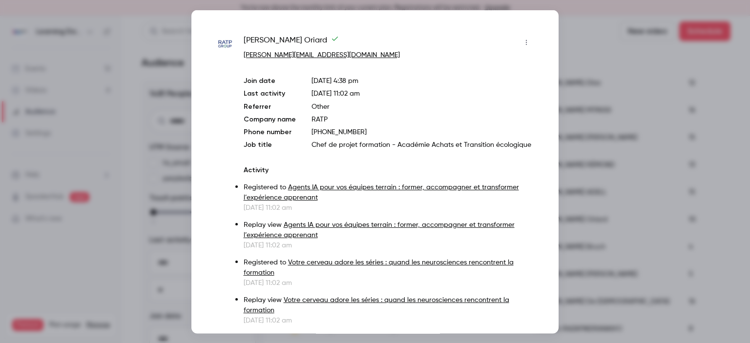
click at [591, 41] on div at bounding box center [375, 171] width 750 height 343
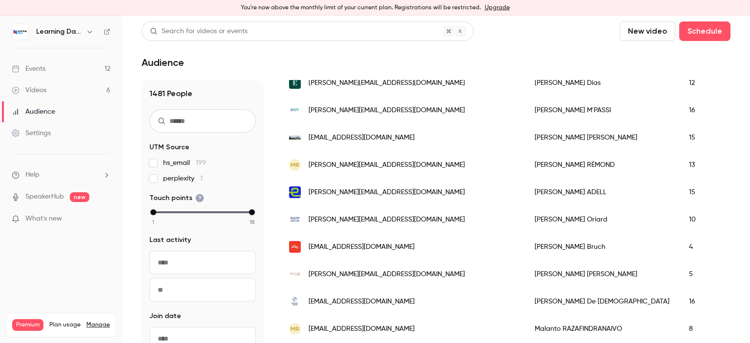
click at [58, 64] on link "Events 12" at bounding box center [61, 68] width 122 height 21
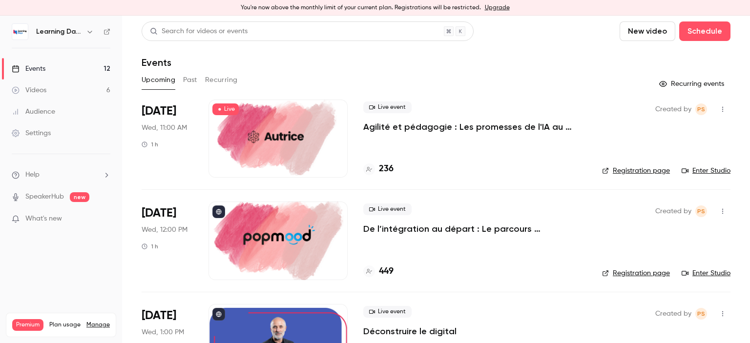
click at [712, 169] on link "Enter Studio" at bounding box center [706, 171] width 49 height 10
click at [52, 78] on link "Events 12" at bounding box center [61, 68] width 122 height 21
click at [53, 105] on link "Audience" at bounding box center [61, 111] width 122 height 21
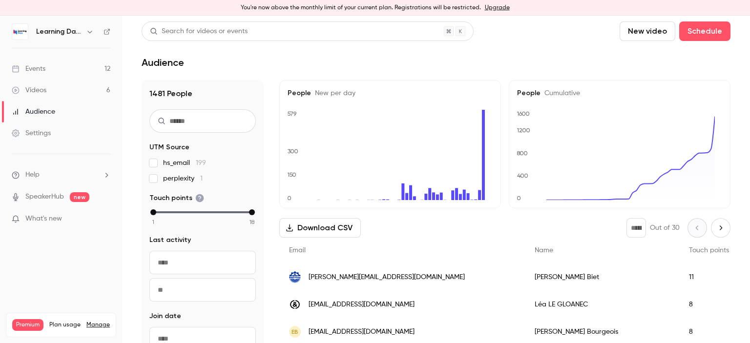
click at [326, 280] on span "camille.biet@emilfrey.fr" at bounding box center [387, 278] width 156 height 10
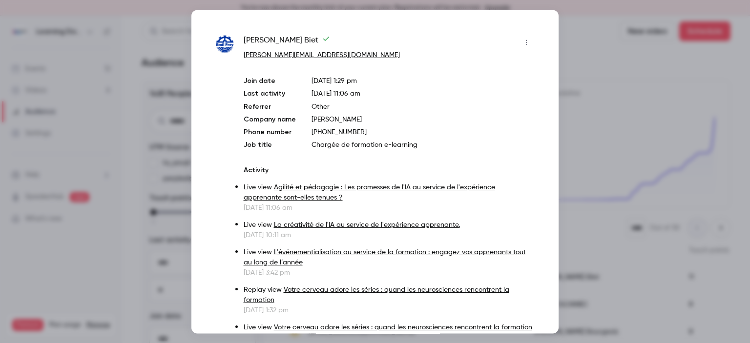
click at [580, 146] on div at bounding box center [375, 171] width 750 height 343
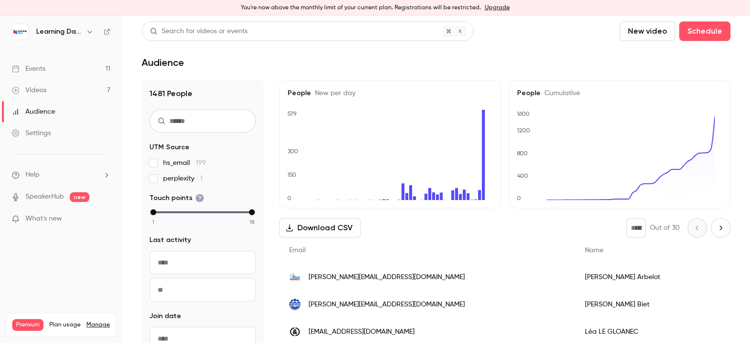
click at [53, 113] on div "Audience" at bounding box center [33, 112] width 43 height 10
click at [53, 88] on link "Videos 7" at bounding box center [61, 90] width 122 height 21
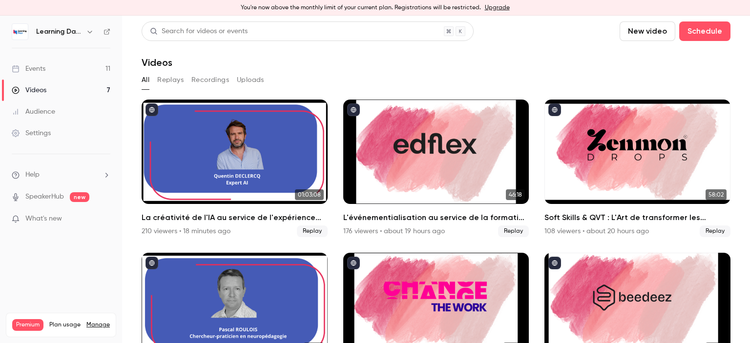
click at [53, 107] on div "Audience" at bounding box center [33, 112] width 43 height 10
